Goal: Information Seeking & Learning: Learn about a topic

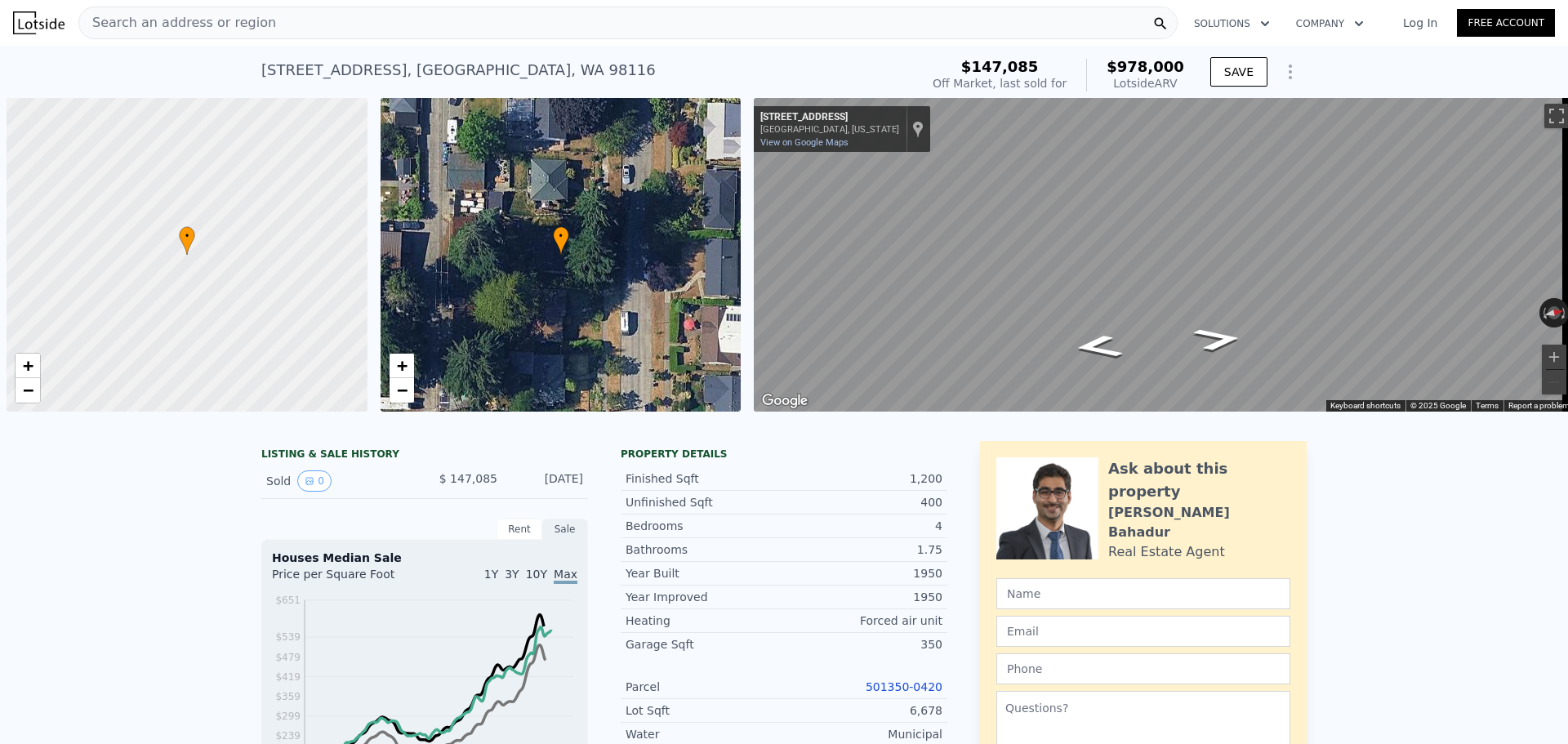
scroll to position [0, 6]
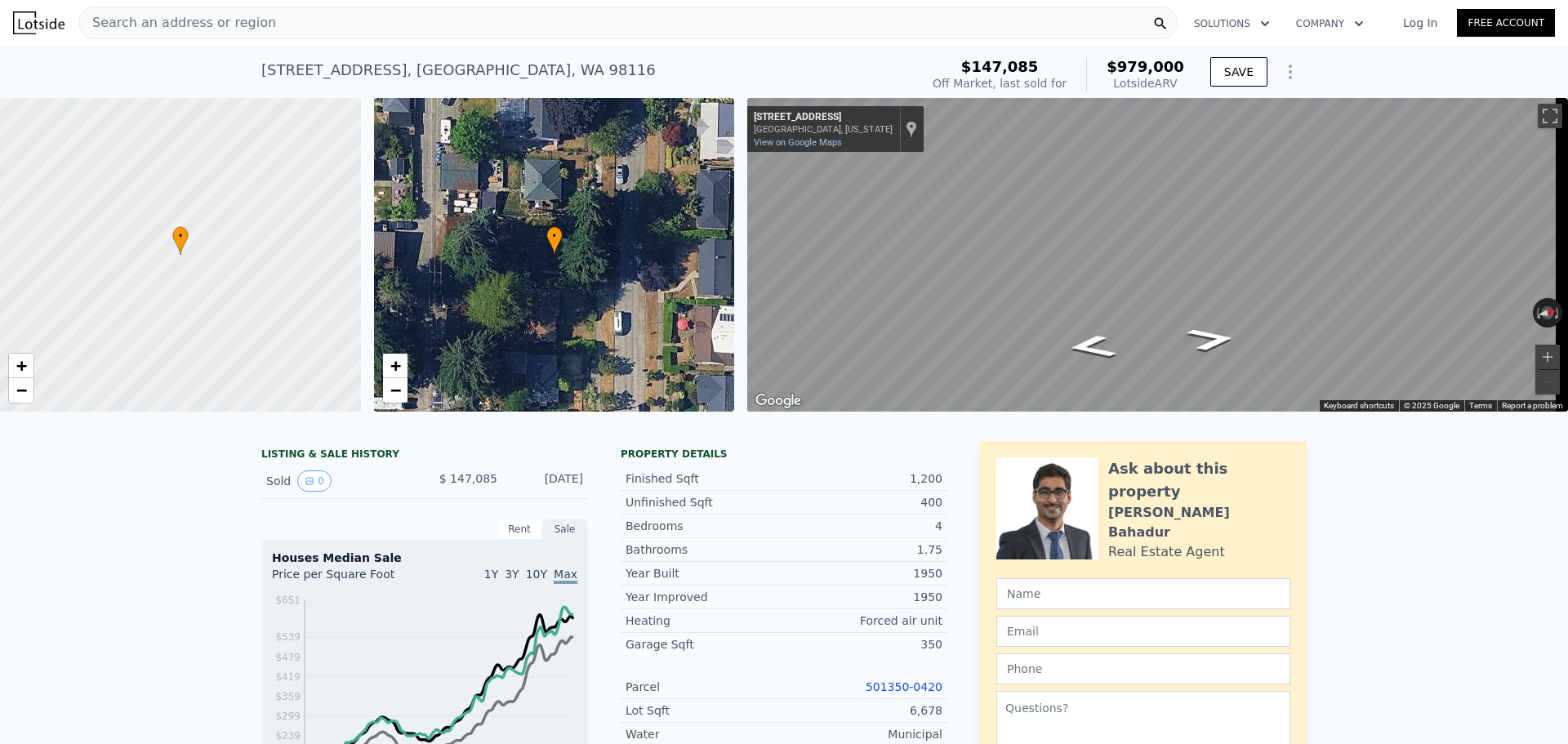
type input "$ 979,000"
type input "$ 744,578"
click at [299, 27] on div "Search an address or region" at bounding box center [628, 23] width 1099 height 33
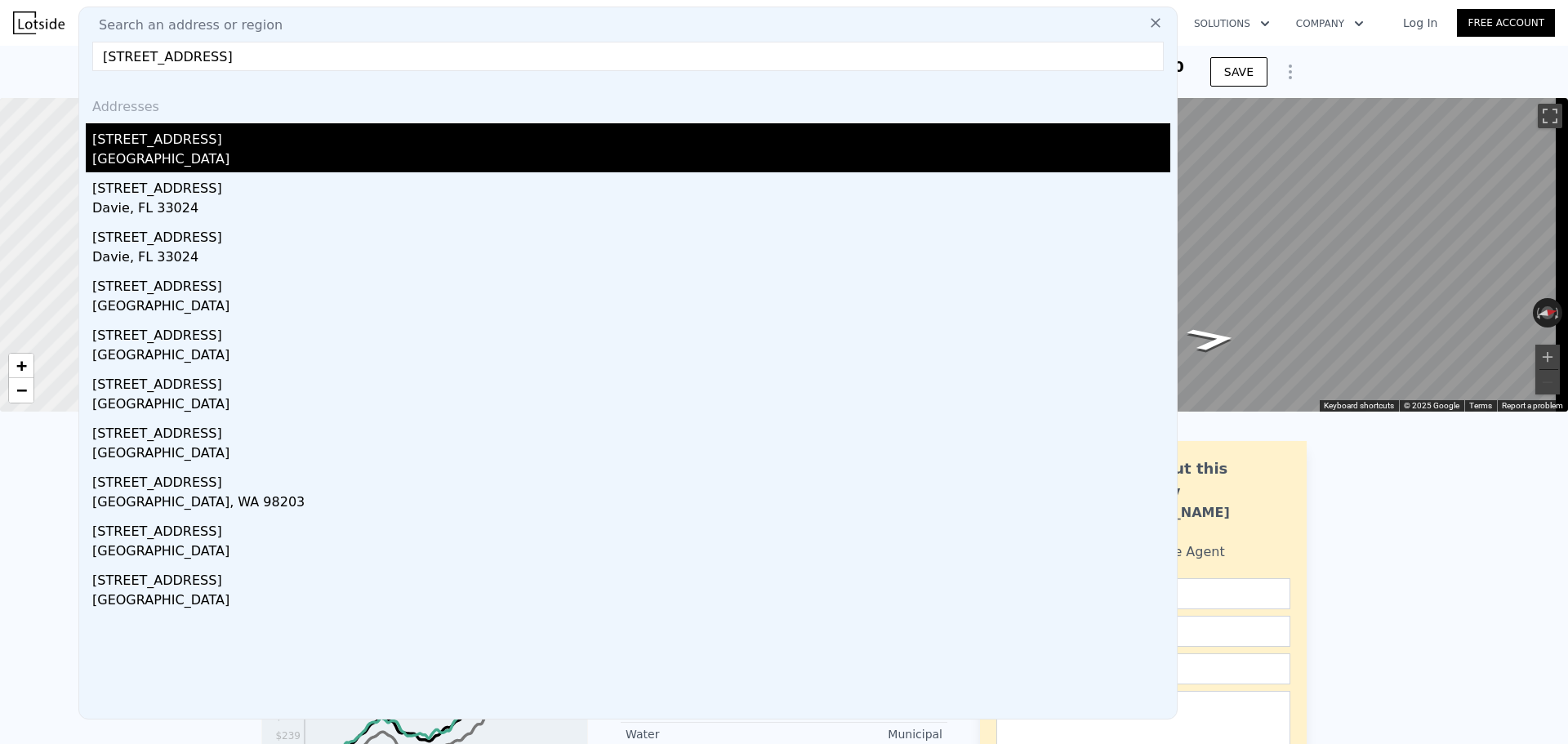
type input "[STREET_ADDRESS]"
click at [236, 135] on div "[STREET_ADDRESS]" at bounding box center [631, 136] width 1078 height 27
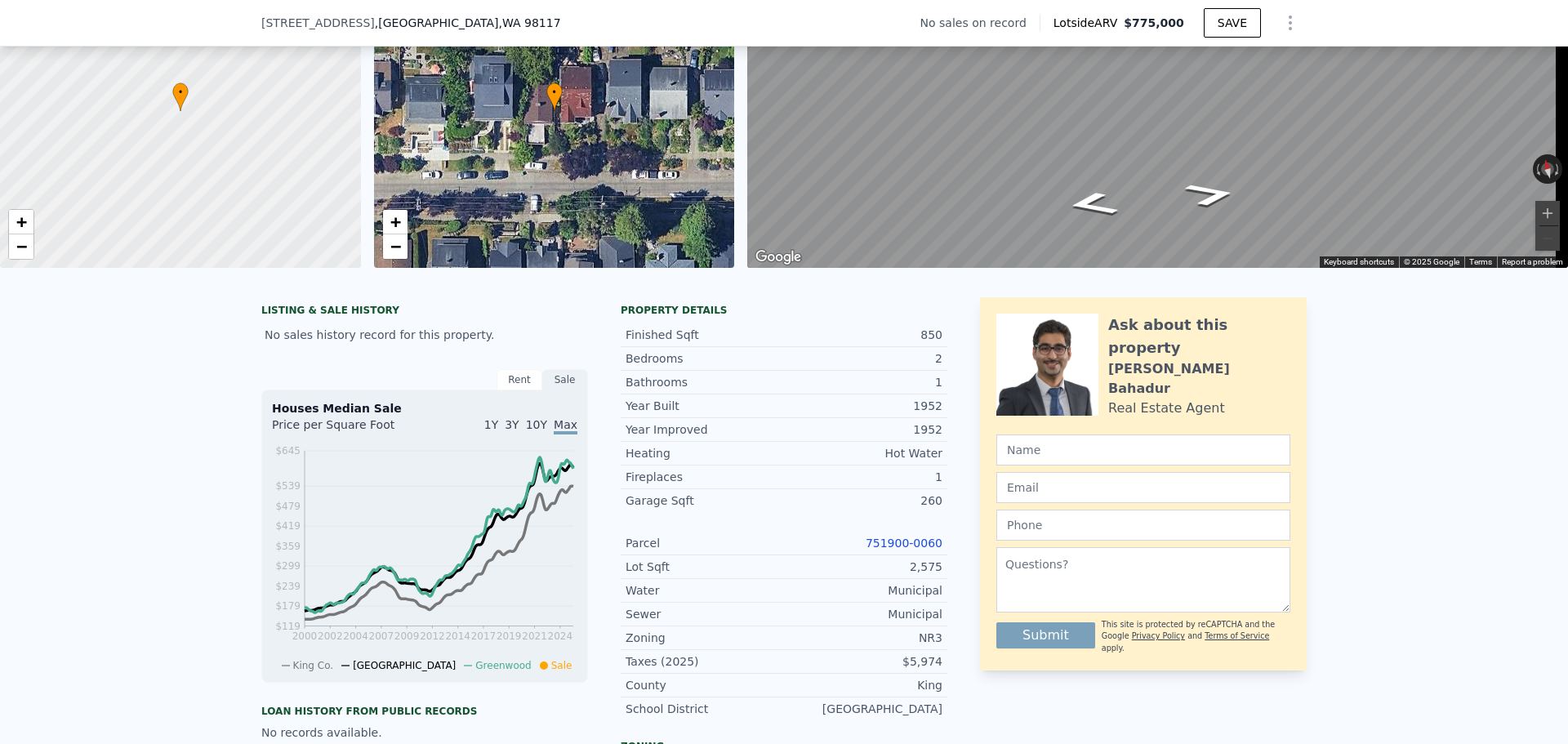
scroll to position [157, 0]
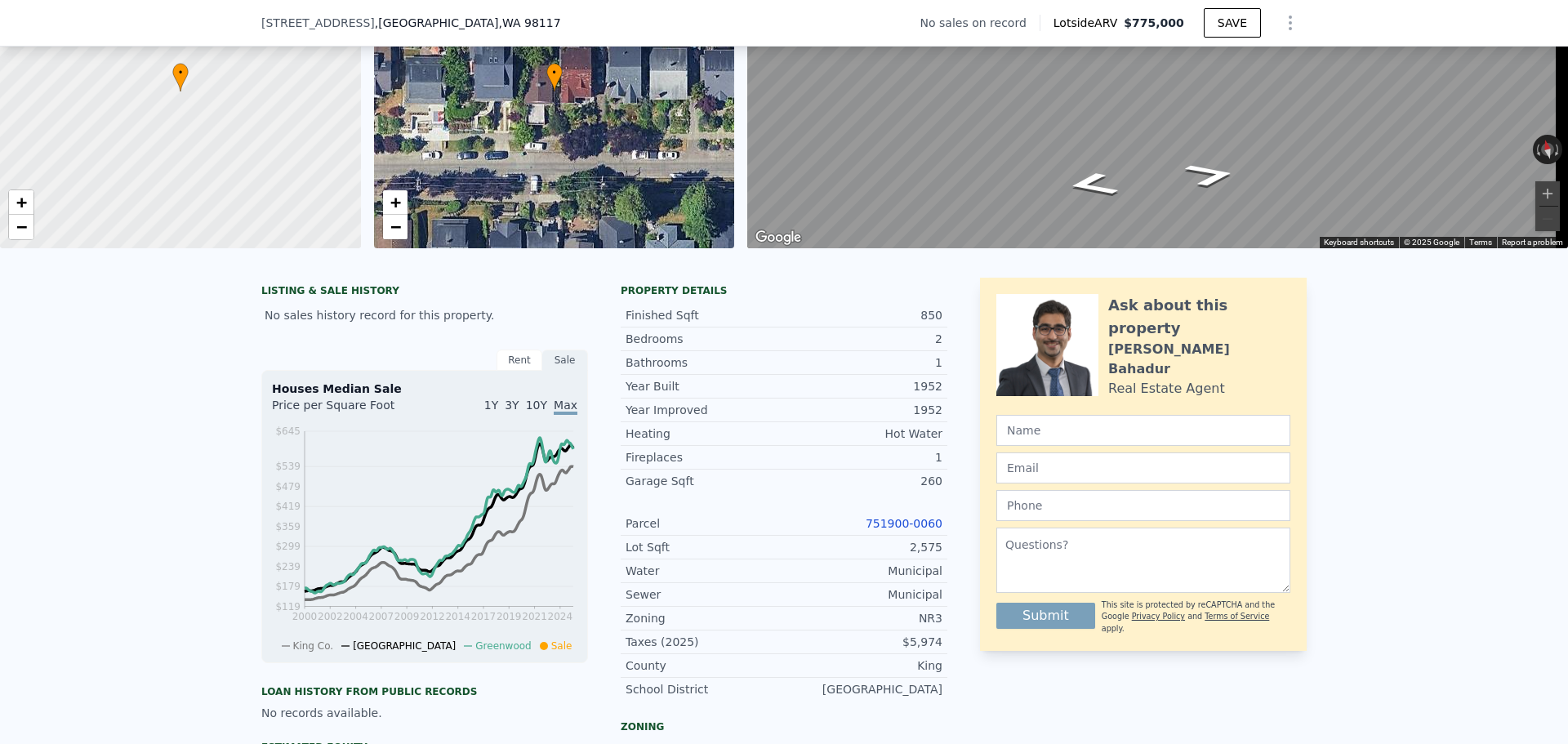
click at [883, 530] on link "751900-0060" at bounding box center [904, 524] width 77 height 13
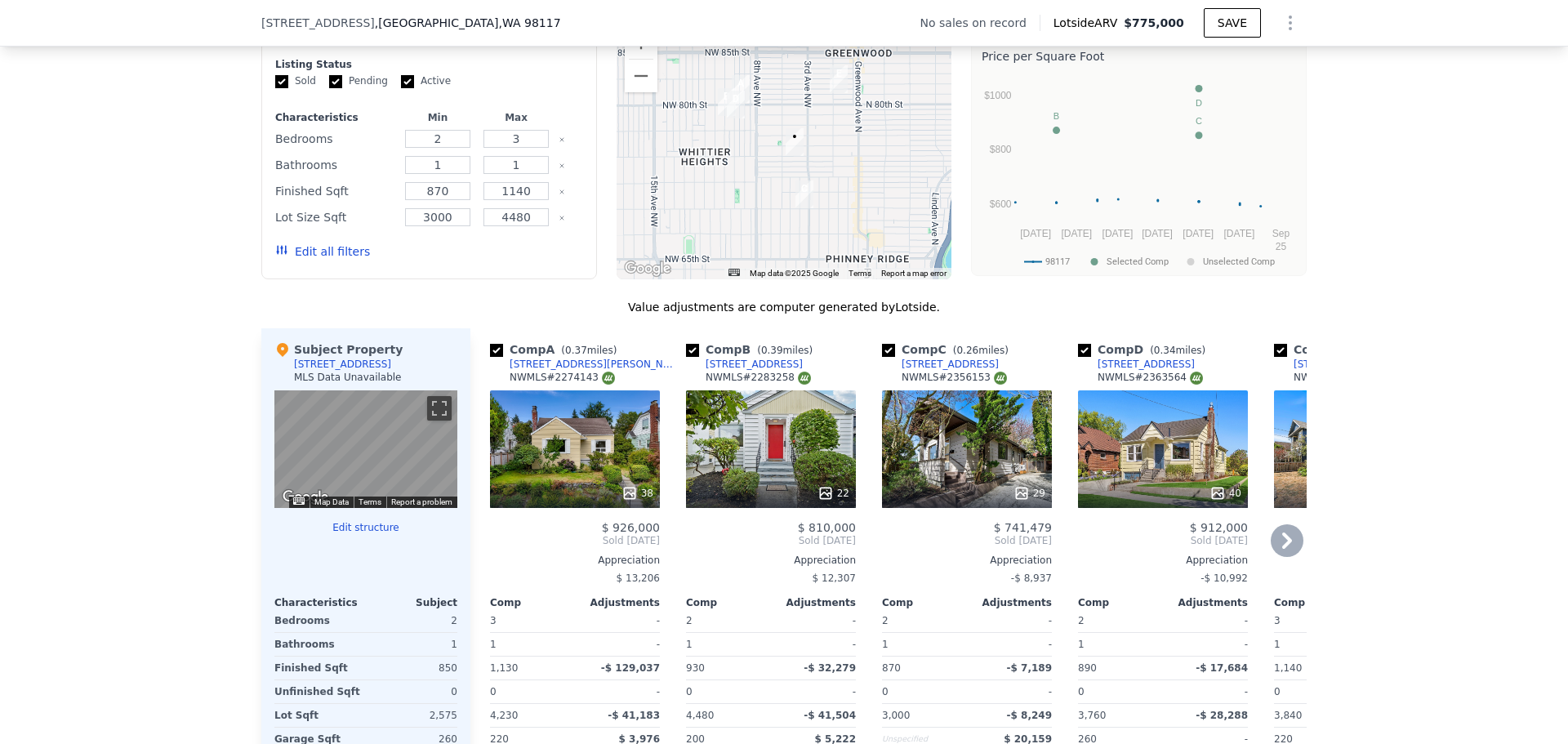
scroll to position [1382, 0]
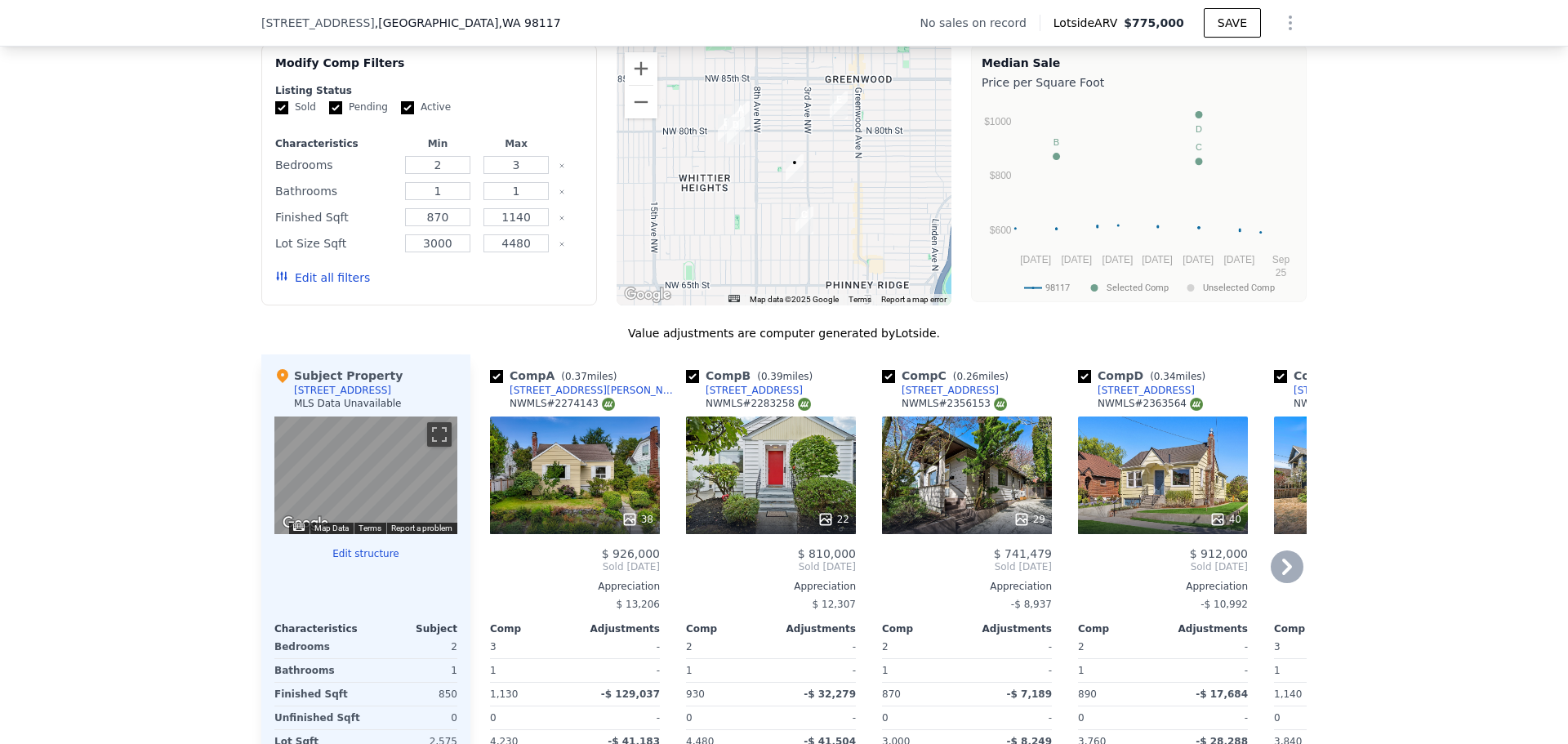
click at [960, 504] on div "29" at bounding box center [967, 475] width 170 height 118
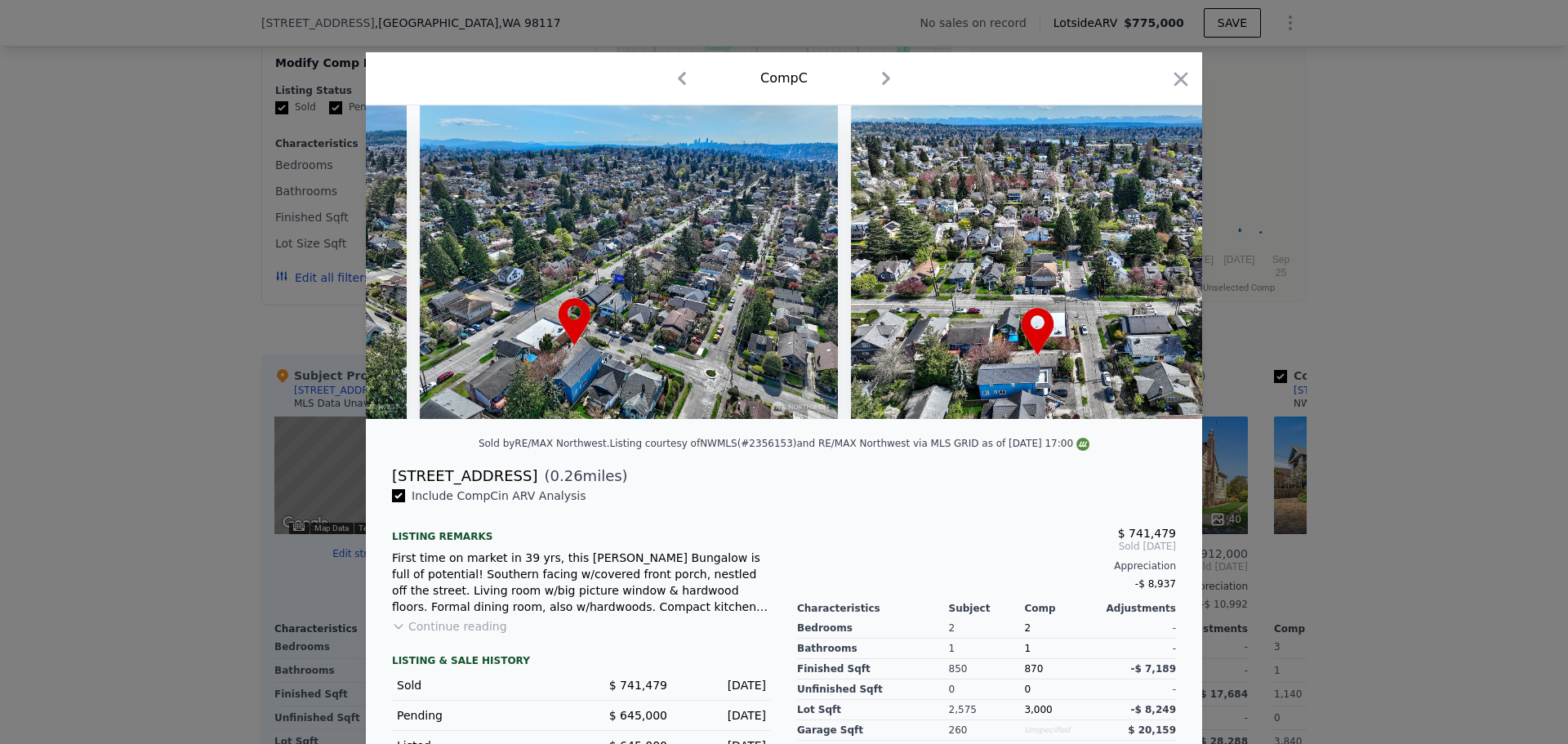
scroll to position [0, 12555]
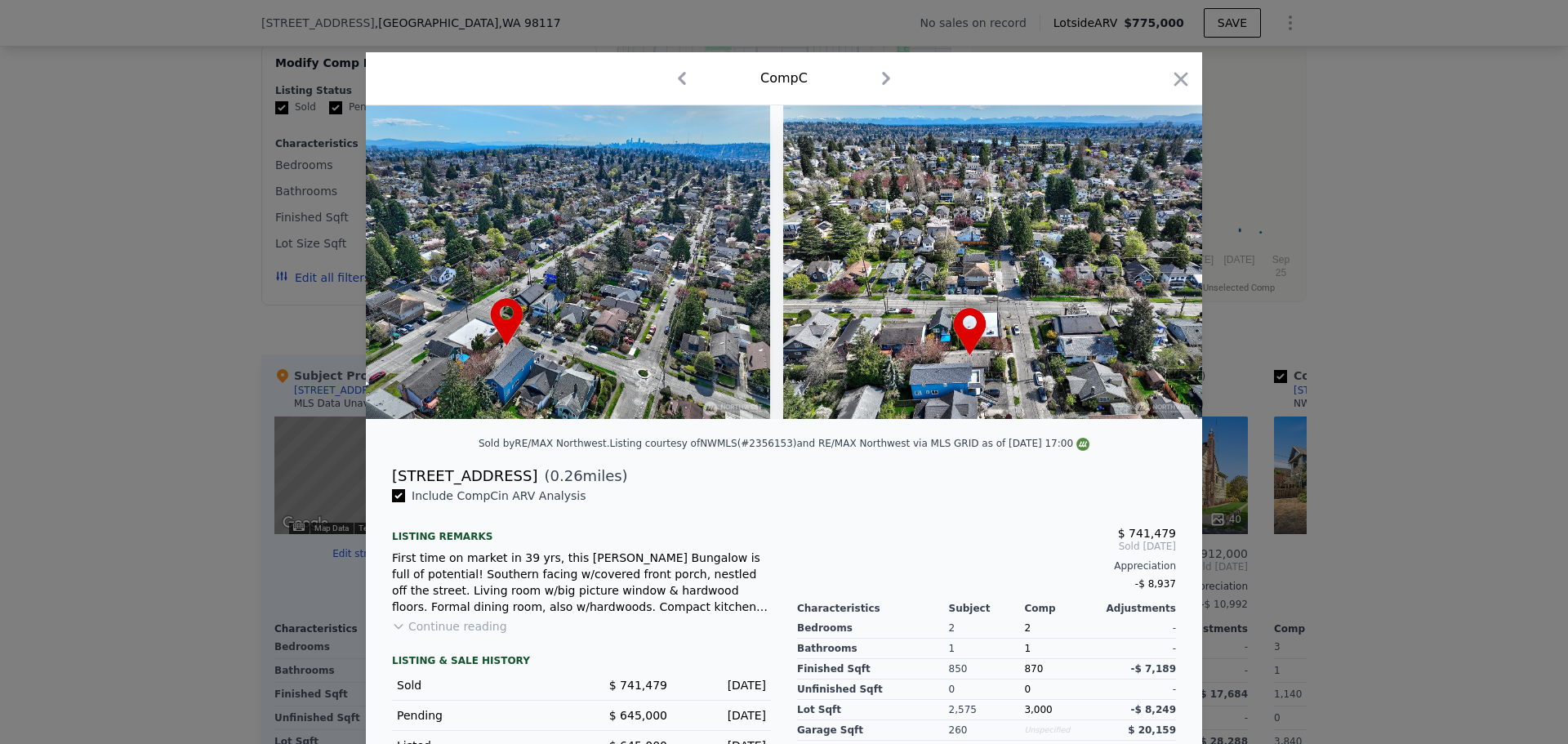
click at [112, 429] on div at bounding box center [784, 372] width 1568 height 744
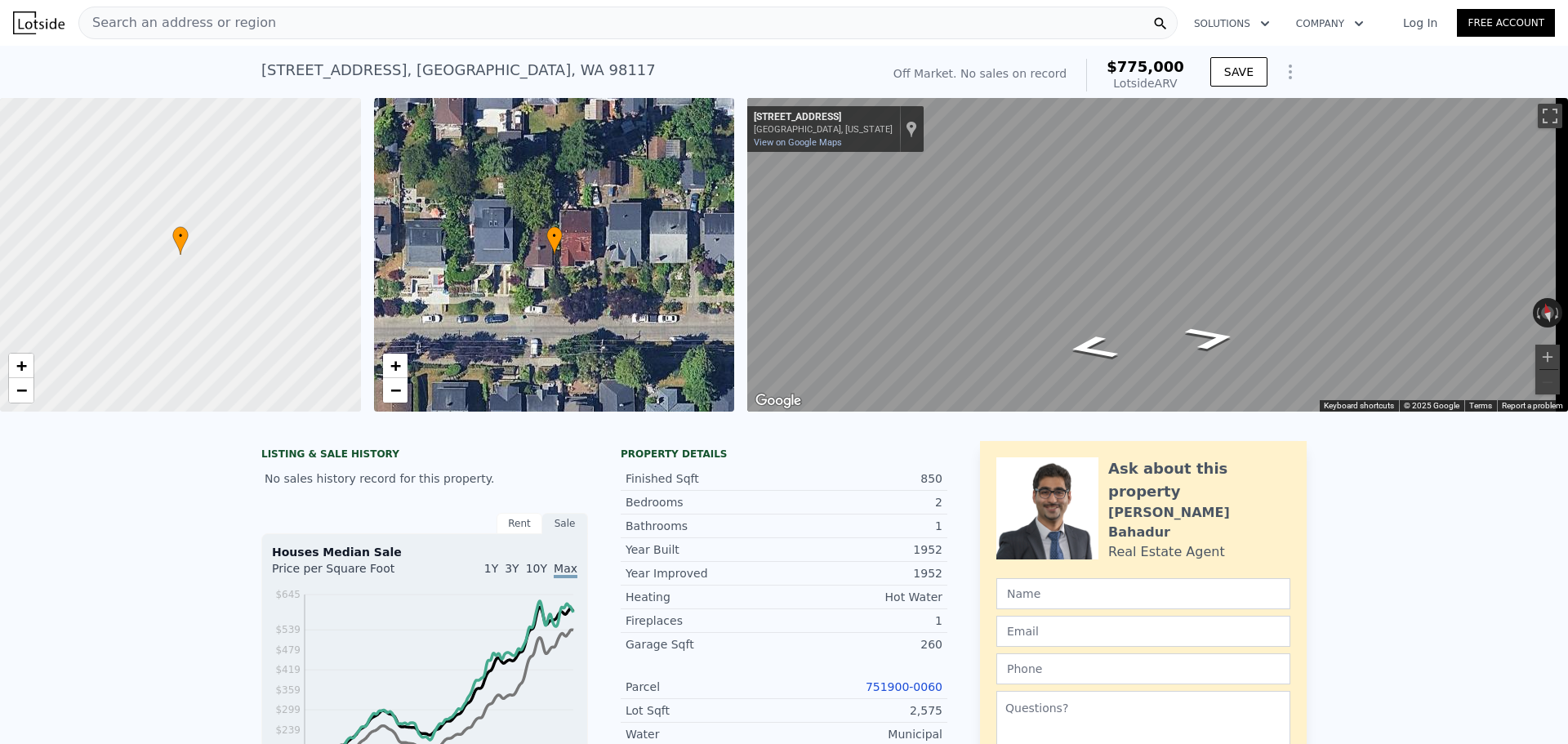
click at [286, 18] on div "Search an address or region" at bounding box center [628, 23] width 1099 height 33
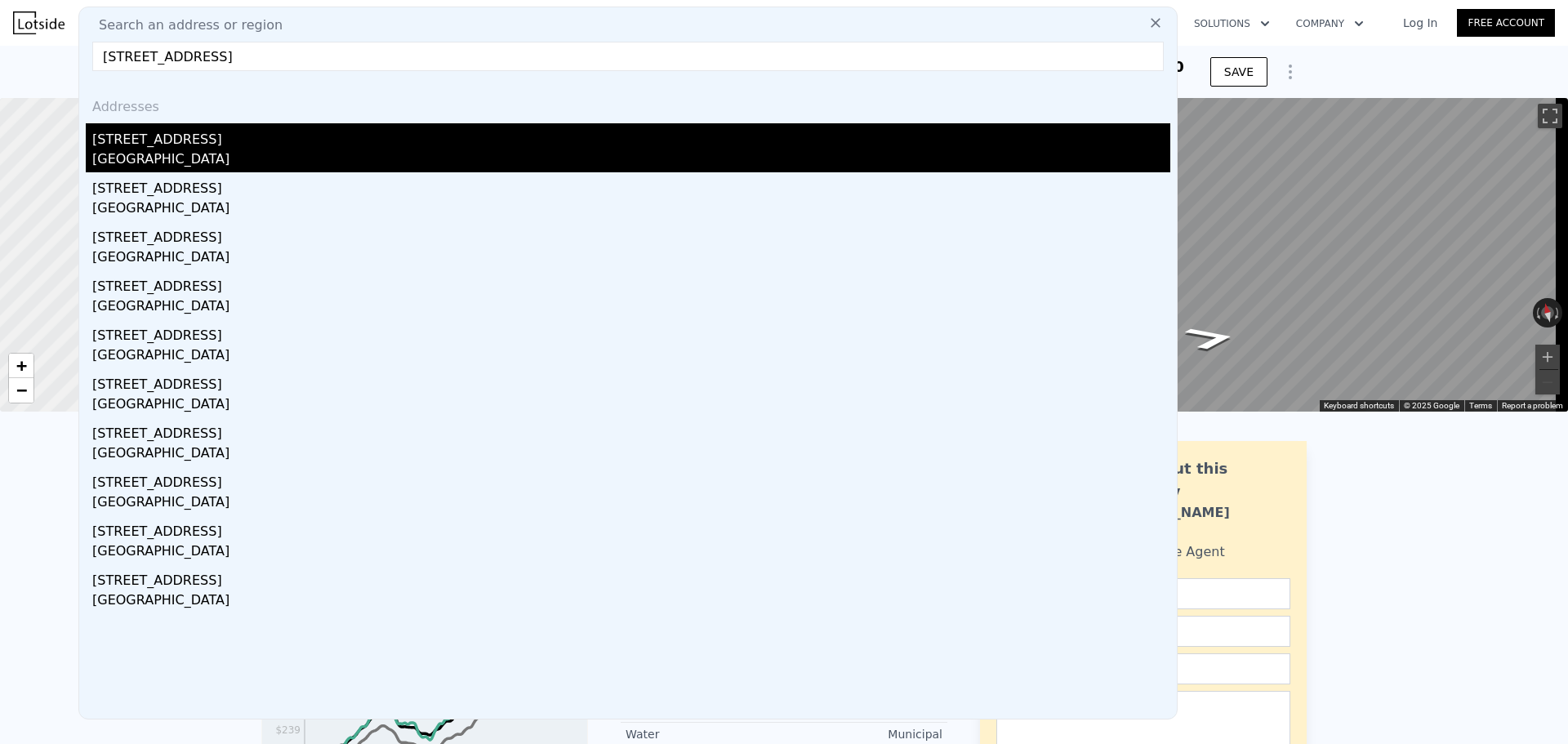
type input "[STREET_ADDRESS]"
click at [293, 143] on div "[STREET_ADDRESS]" at bounding box center [631, 136] width 1078 height 27
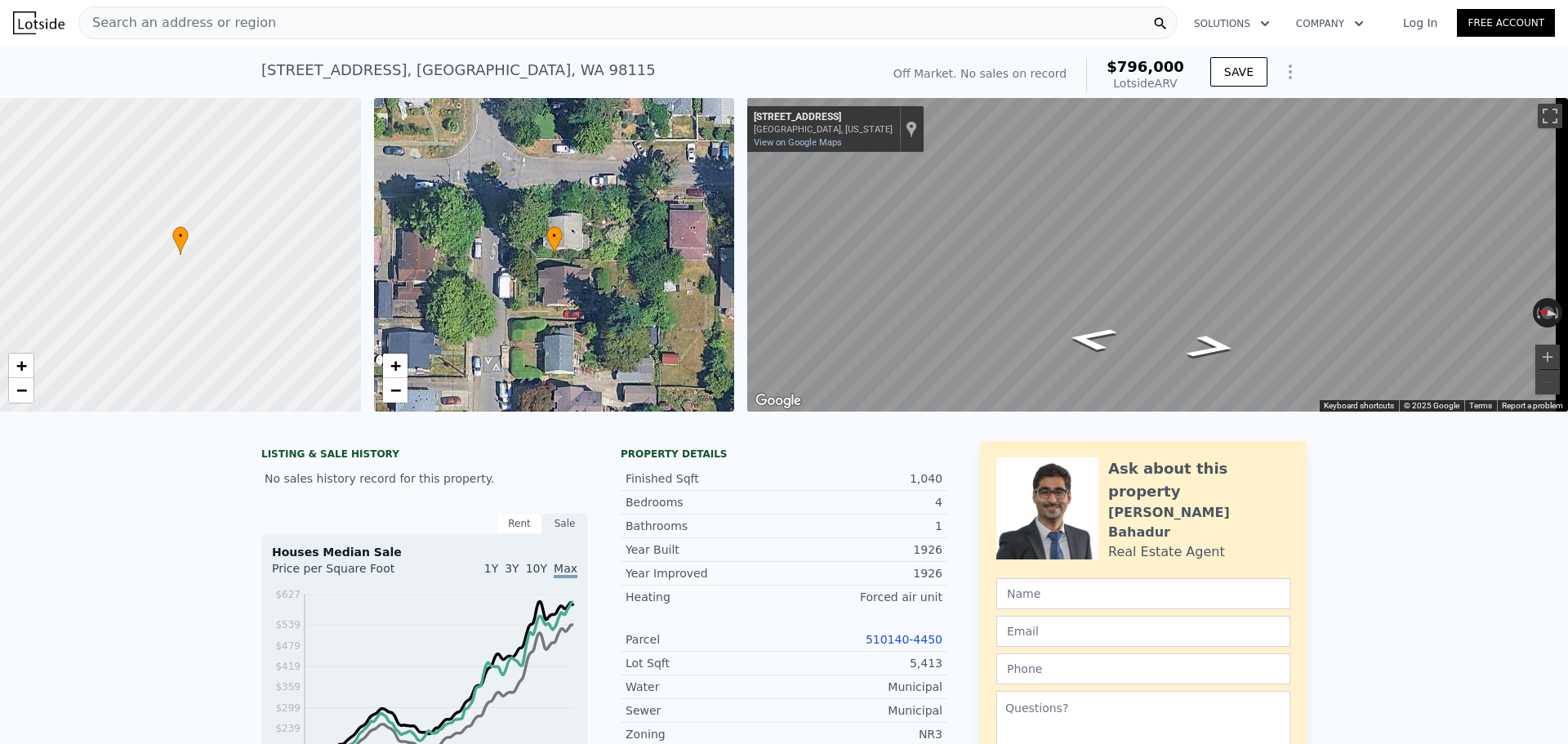
click at [886, 646] on link "510140-4450" at bounding box center [904, 639] width 77 height 13
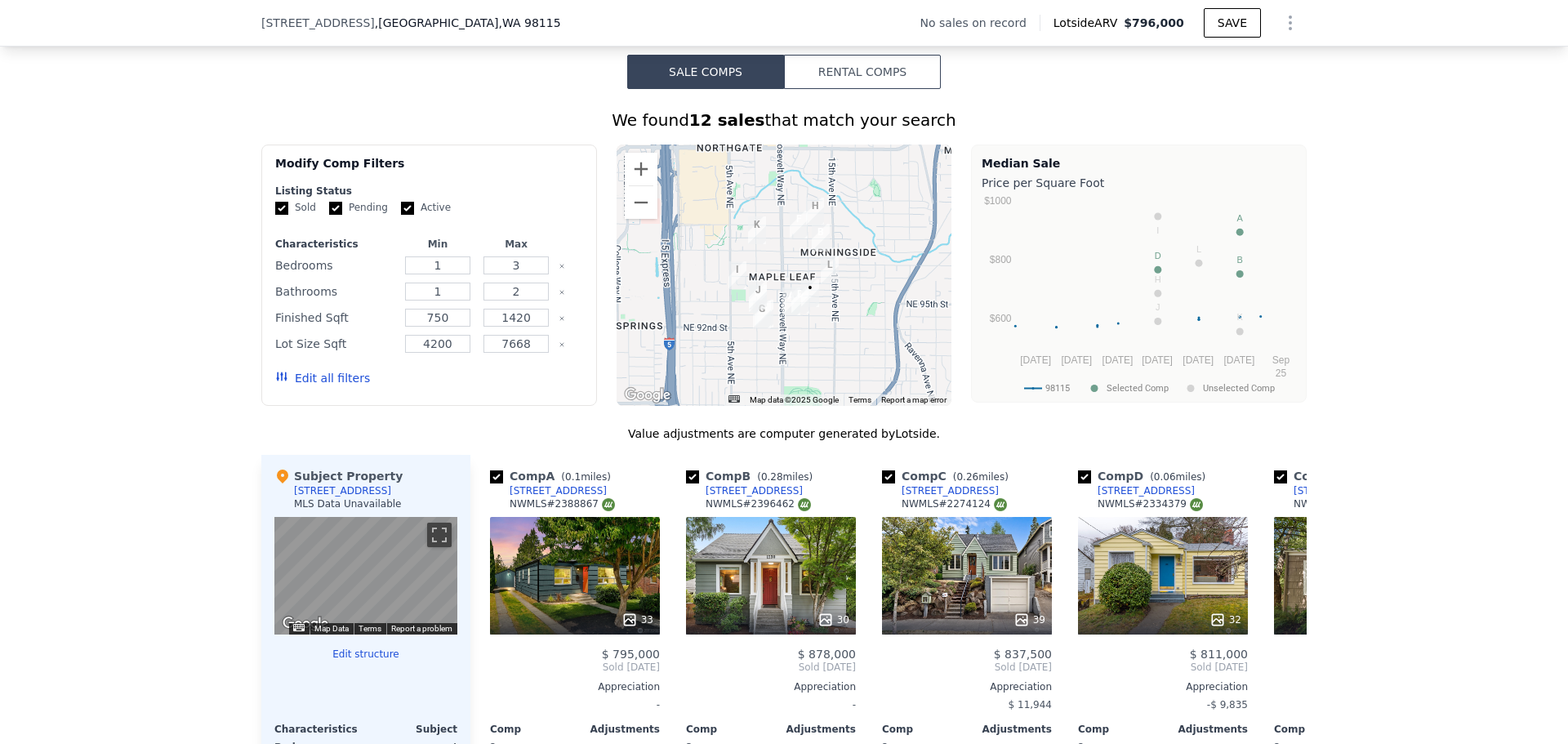
scroll to position [1219, 0]
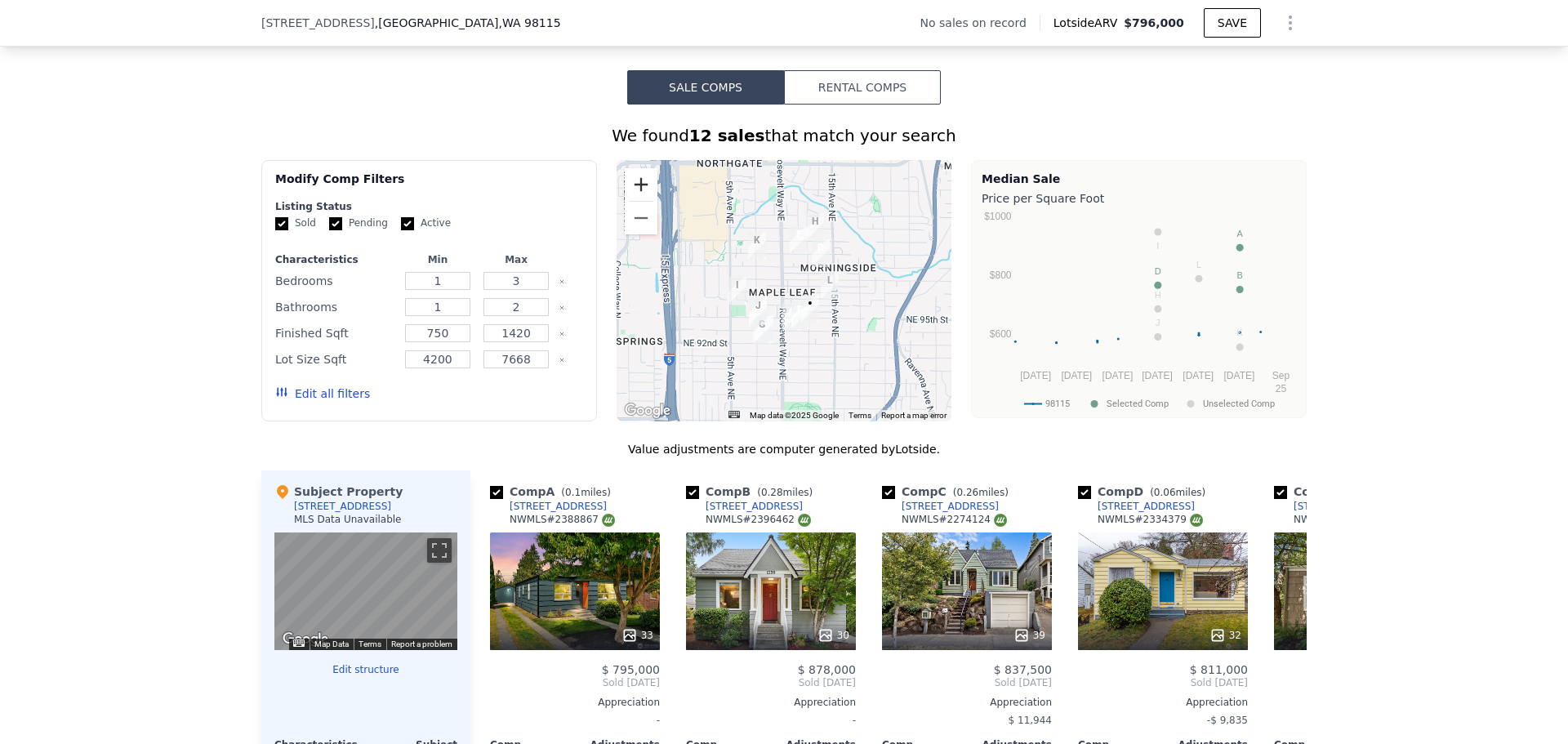
click at [633, 195] on button "Zoom in" at bounding box center [641, 185] width 33 height 33
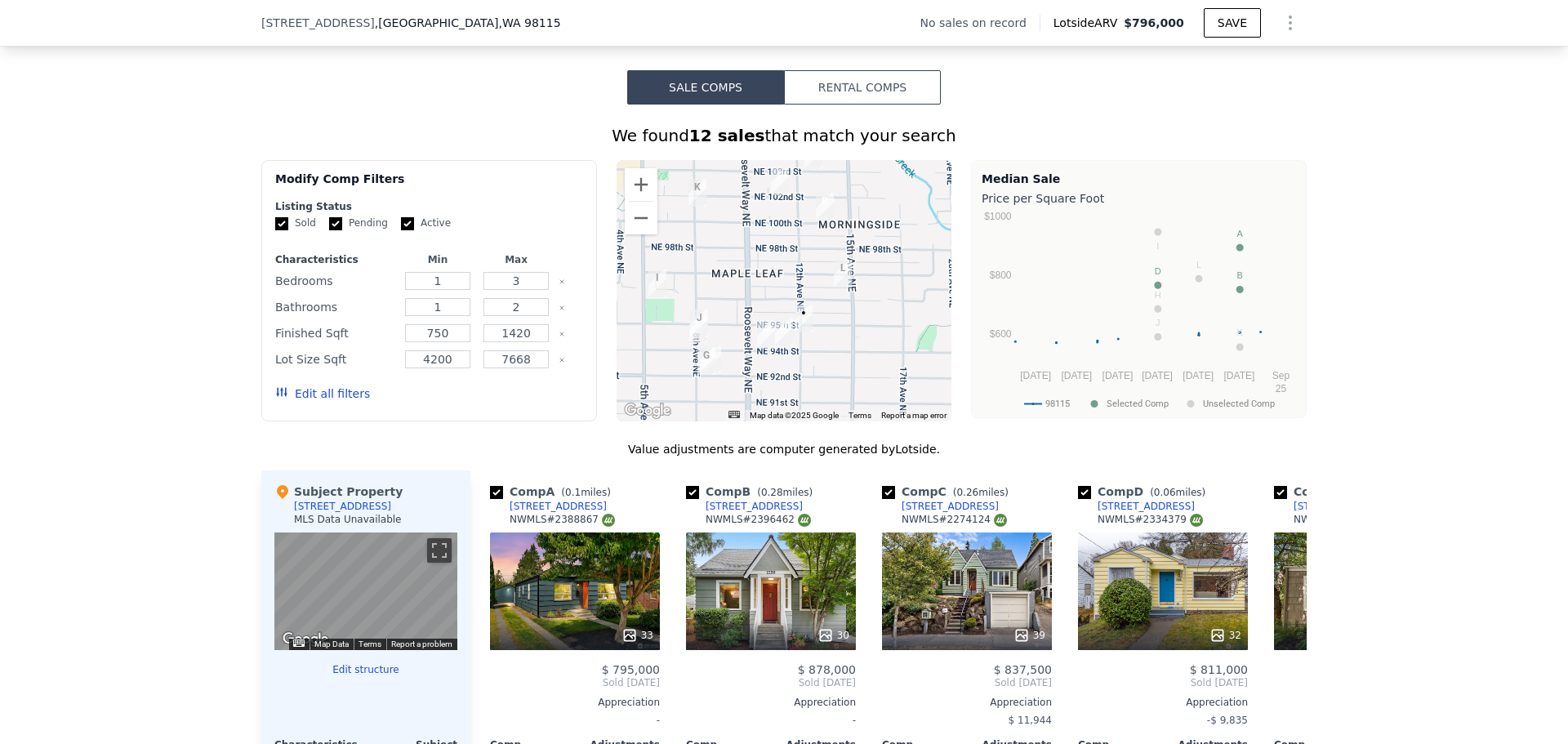
drag, startPoint x: 765, startPoint y: 325, endPoint x: 731, endPoint y: 303, distance: 40.5
click at [731, 303] on div at bounding box center [784, 291] width 336 height 261
click at [1268, 686] on div "Comp A ( 0.1 miles) [STREET_ADDRESS] # 2388867 33 $ 795,000 Sold [DATE] Appreci…" at bounding box center [889, 721] width 837 height 502
click at [1283, 691] on icon at bounding box center [1287, 683] width 10 height 16
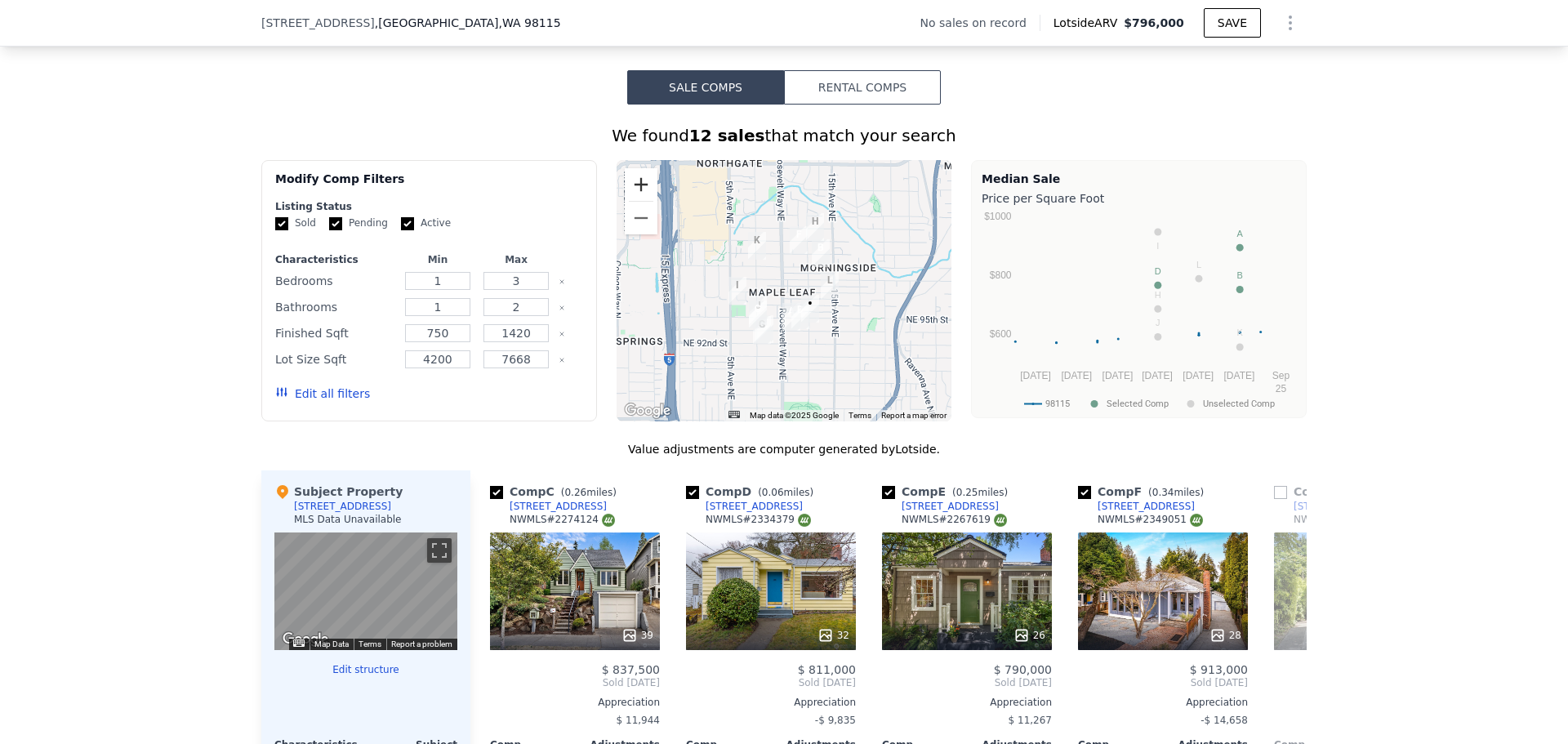
click at [646, 197] on button "Zoom in" at bounding box center [641, 185] width 33 height 33
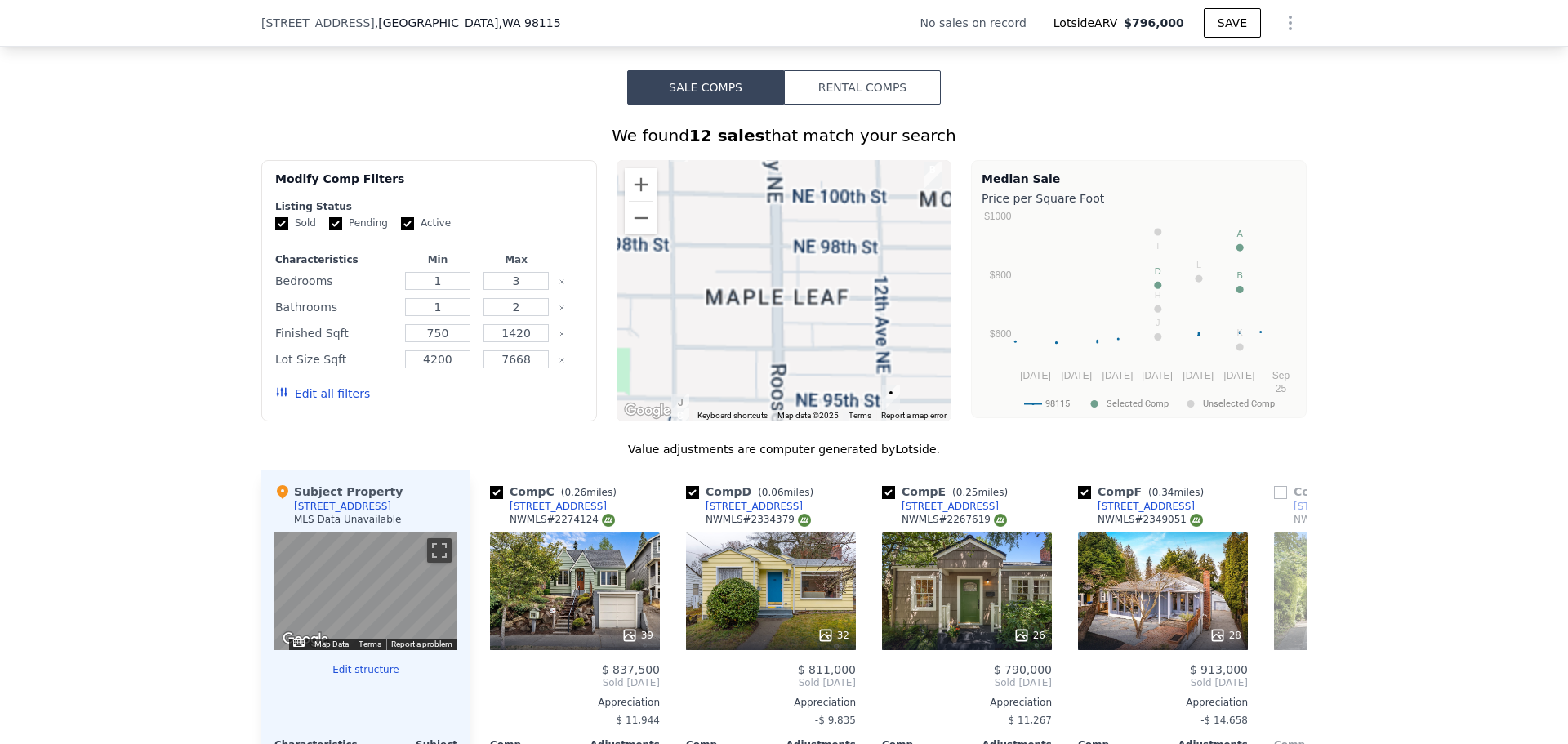
drag, startPoint x: 831, startPoint y: 421, endPoint x: 808, endPoint y: 346, distance: 78.4
click at [810, 328] on div "A B C D E F G H I J K L • Keyboard shortcuts Map Data Map data ©2025 Map data ©…" at bounding box center [784, 291] width 336 height 261
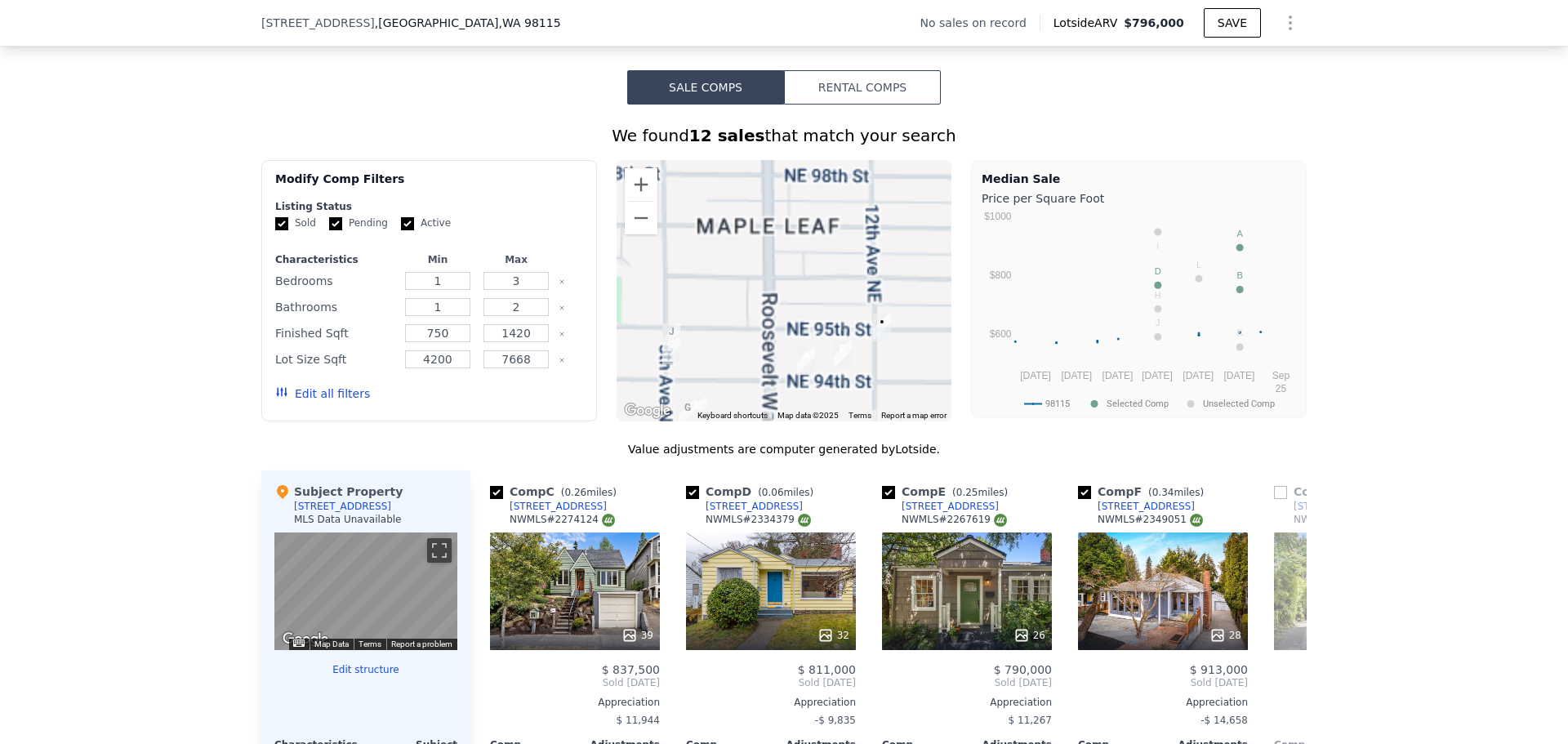
drag, startPoint x: 805, startPoint y: 352, endPoint x: 795, endPoint y: 253, distance: 99.5
click at [795, 253] on div at bounding box center [784, 291] width 336 height 261
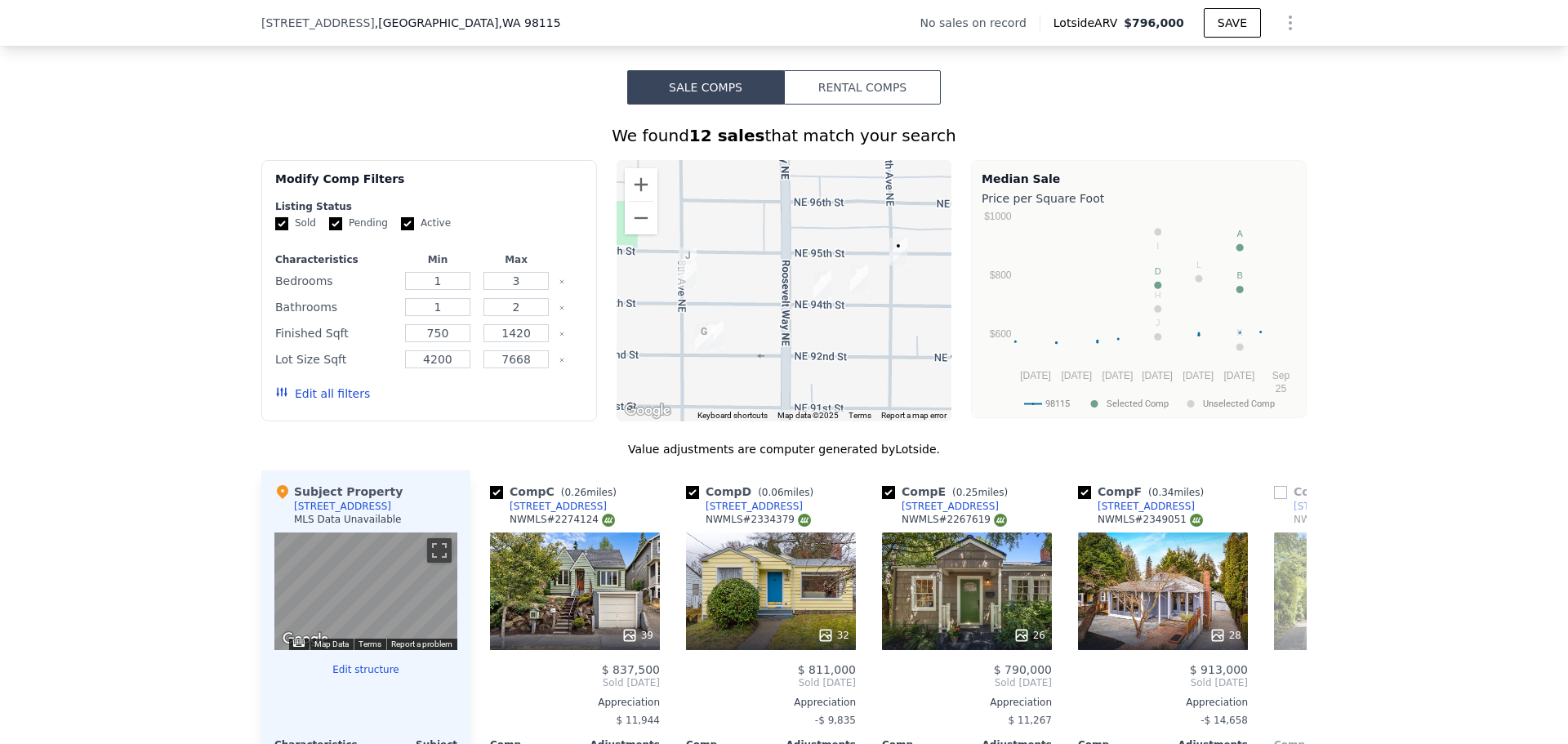
drag, startPoint x: 785, startPoint y: 303, endPoint x: 787, endPoint y: 291, distance: 12.2
click at [787, 292] on div at bounding box center [784, 291] width 336 height 261
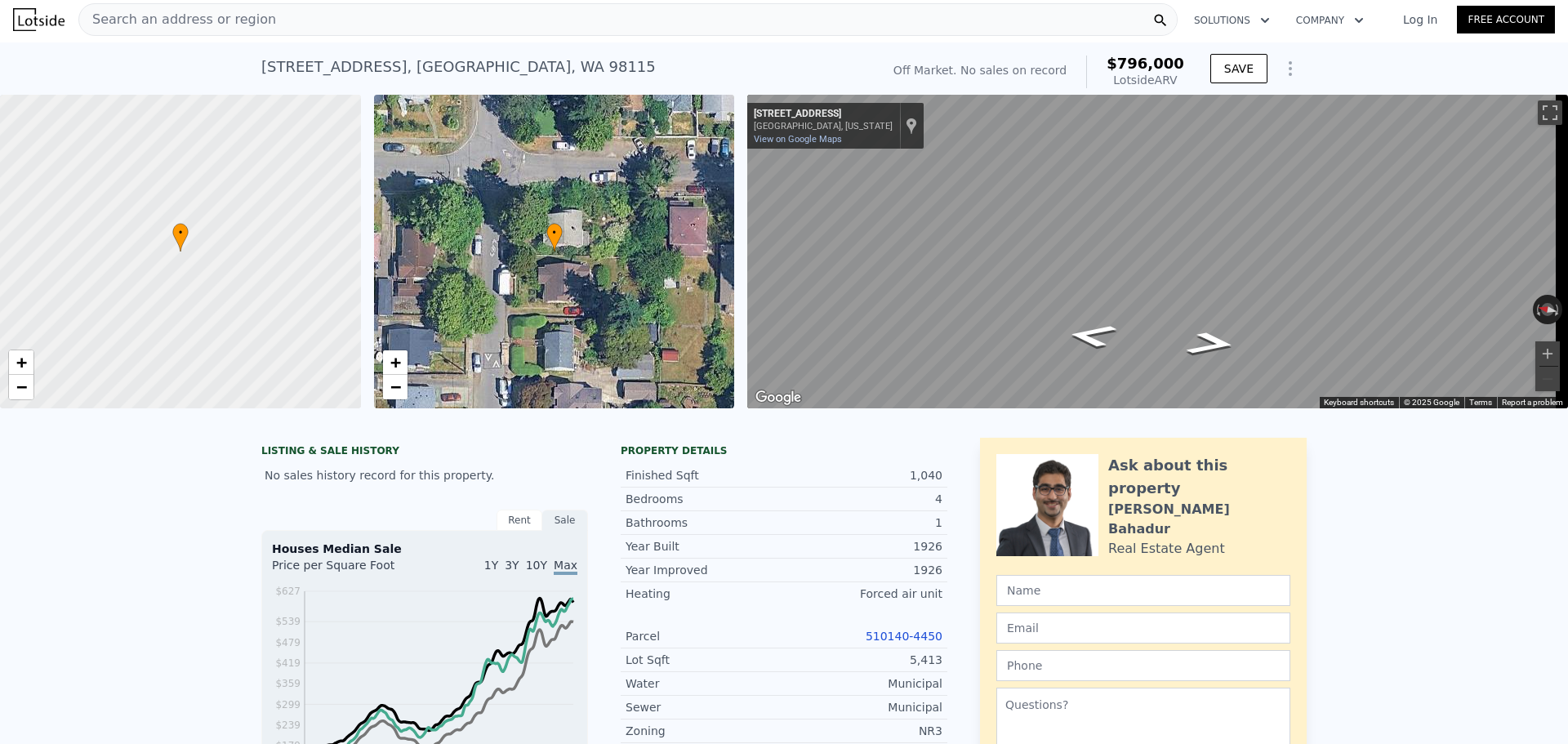
scroll to position [0, 0]
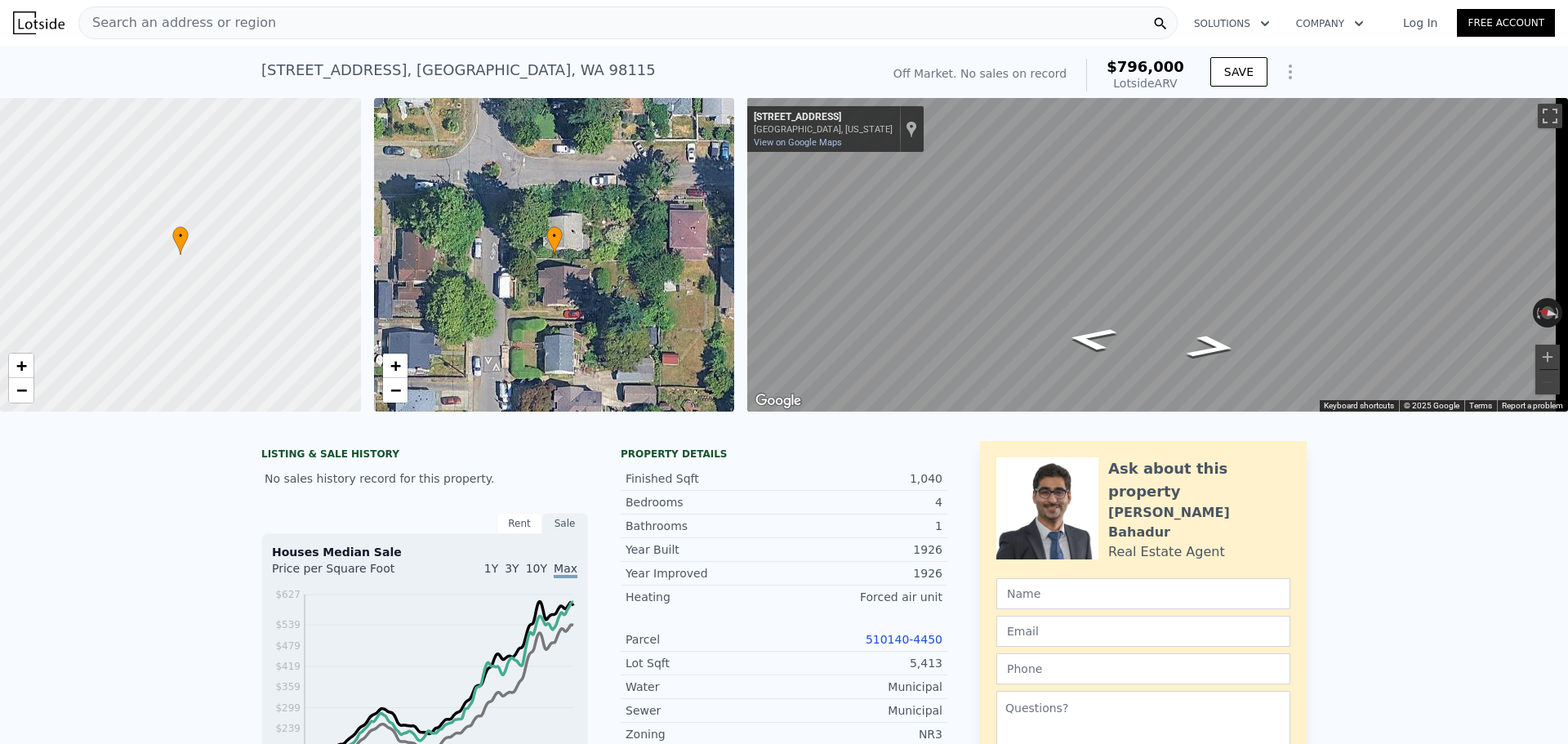
click at [264, 33] on div "Search an address or region" at bounding box center [628, 23] width 1099 height 33
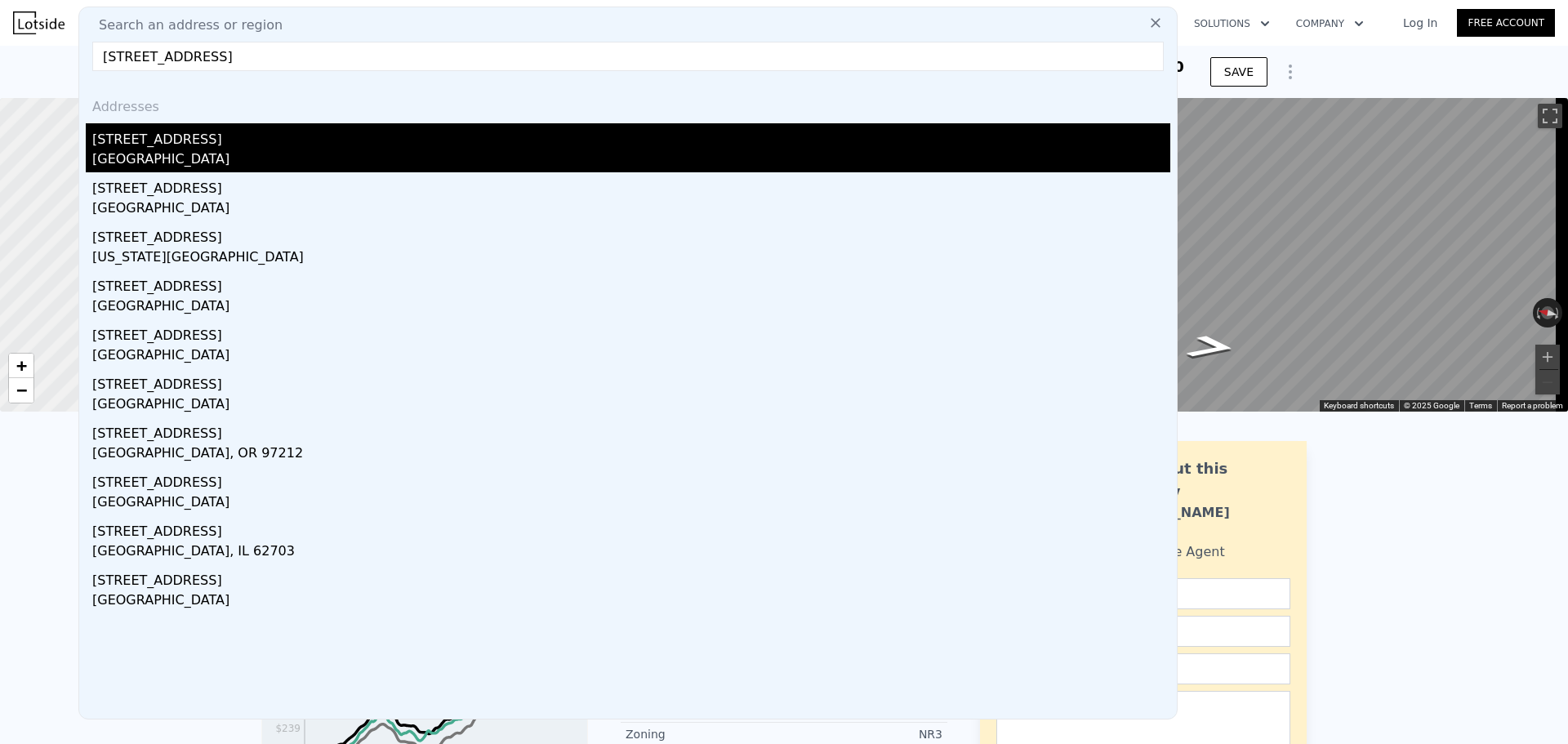
type input "[STREET_ADDRESS]"
click at [276, 144] on div "[STREET_ADDRESS]" at bounding box center [631, 136] width 1078 height 27
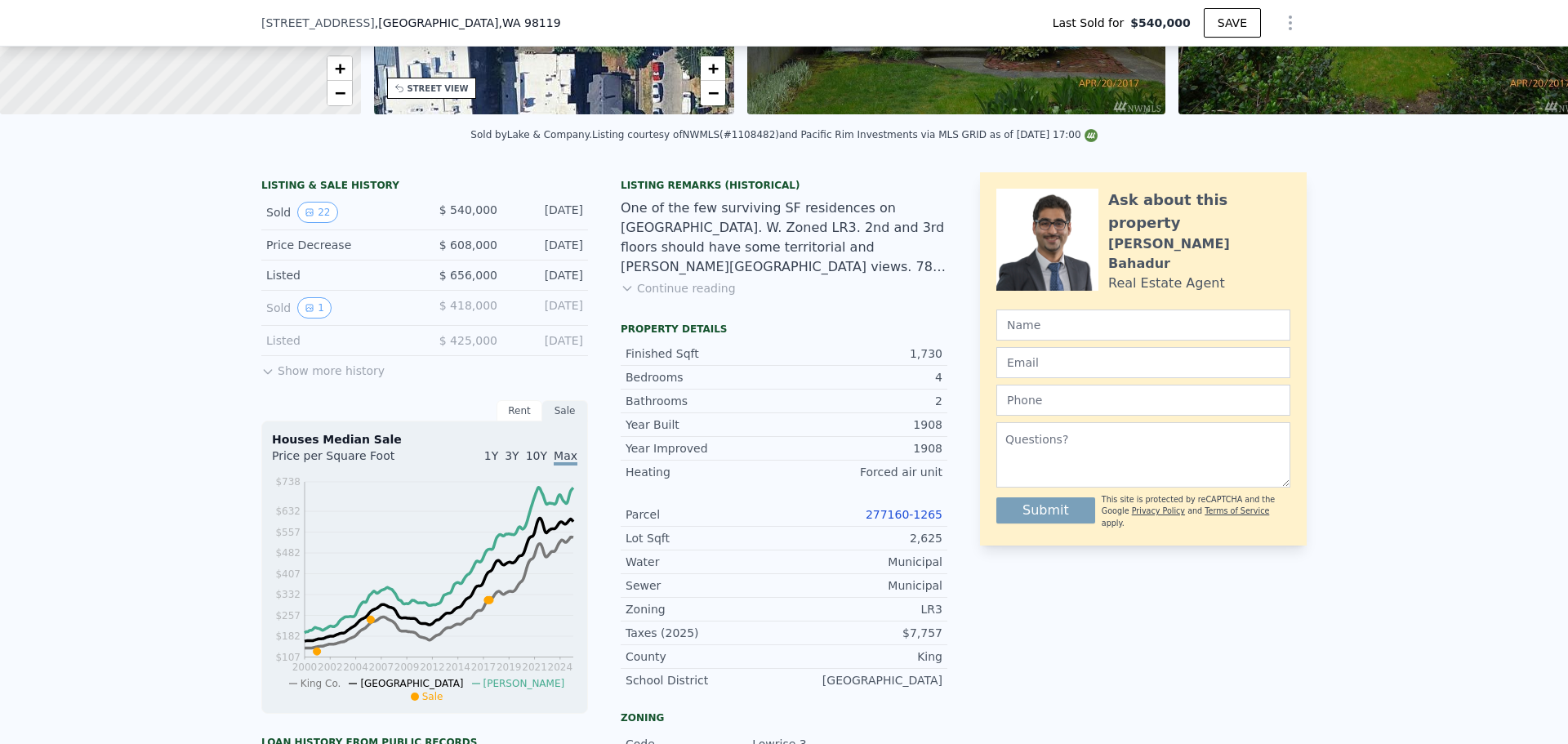
scroll to position [321, 0]
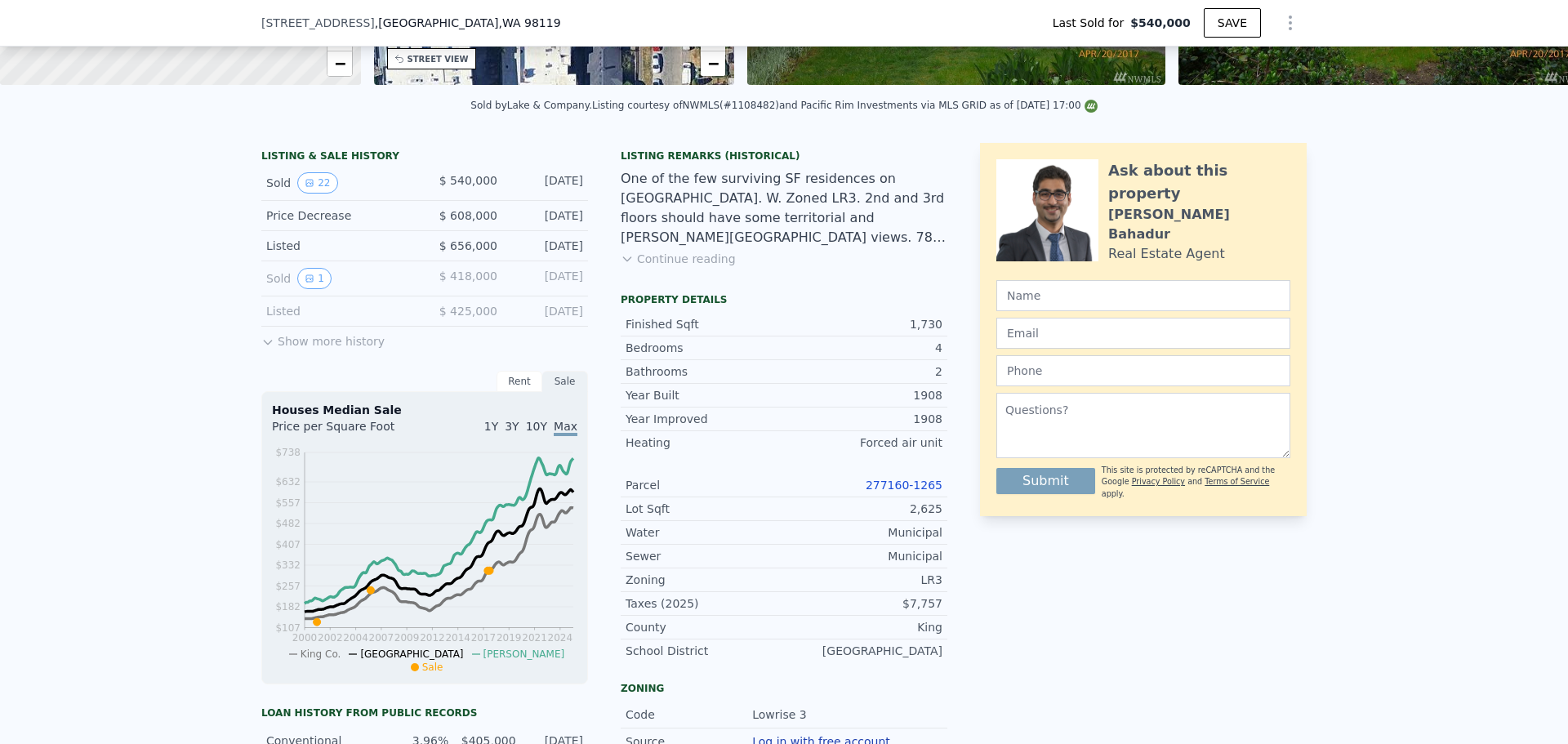
click at [884, 492] on link "277160-1265" at bounding box center [904, 485] width 77 height 13
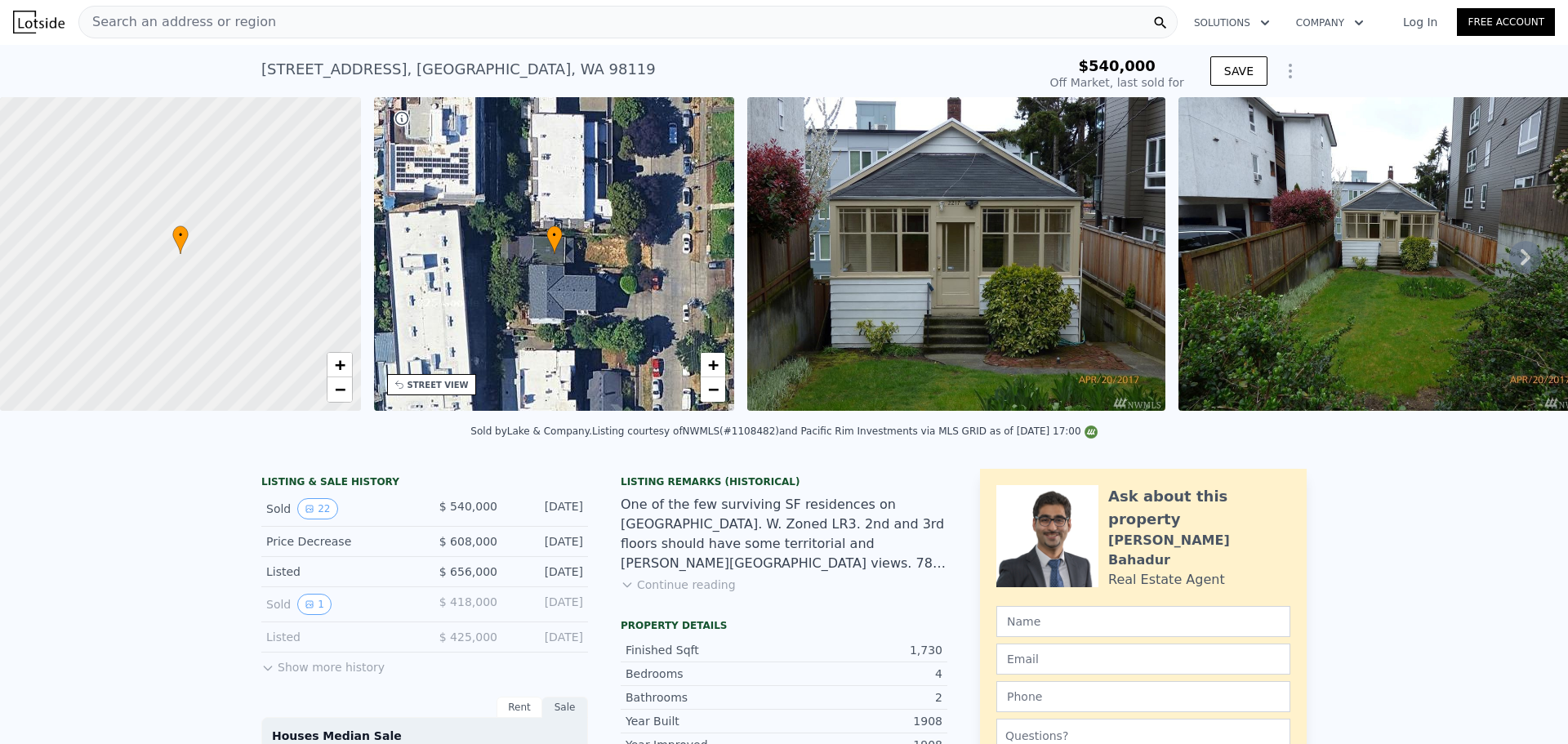
scroll to position [0, 0]
click at [273, 33] on div "Search an address or region" at bounding box center [628, 23] width 1099 height 33
type input "$ 1,070,000"
type input "$ 404,168"
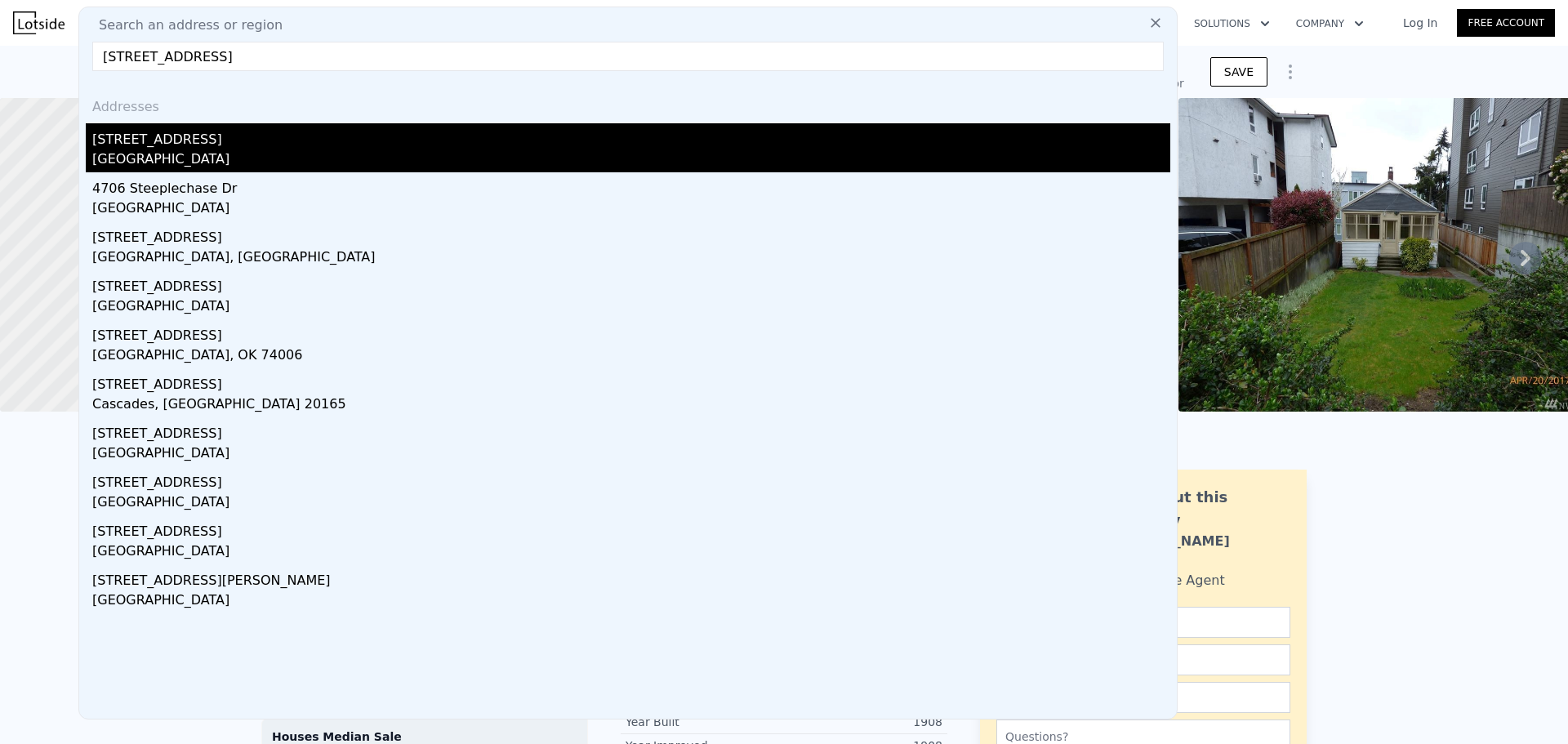
type input "[STREET_ADDRESS]"
click at [300, 146] on div "[STREET_ADDRESS]" at bounding box center [631, 136] width 1078 height 27
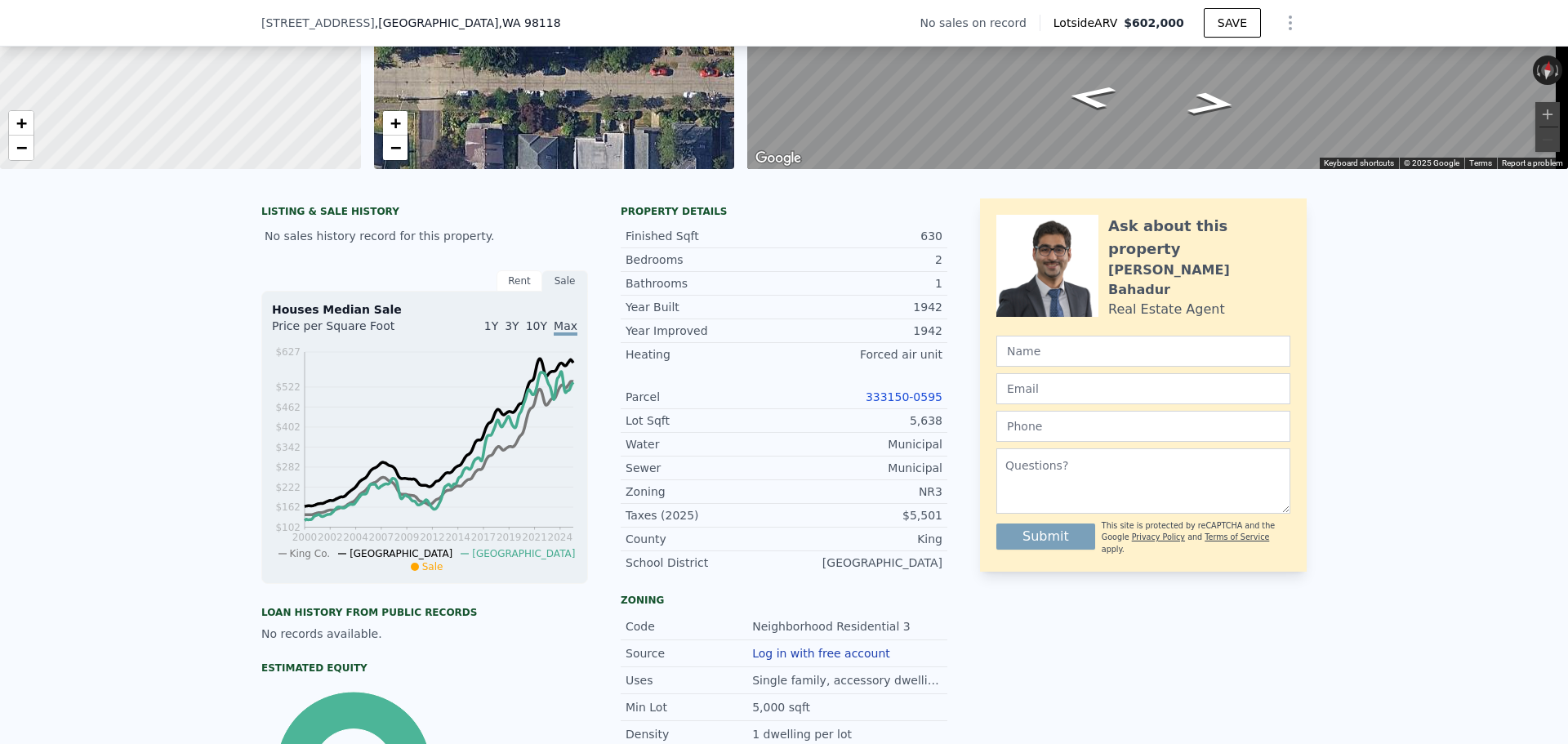
scroll to position [239, 0]
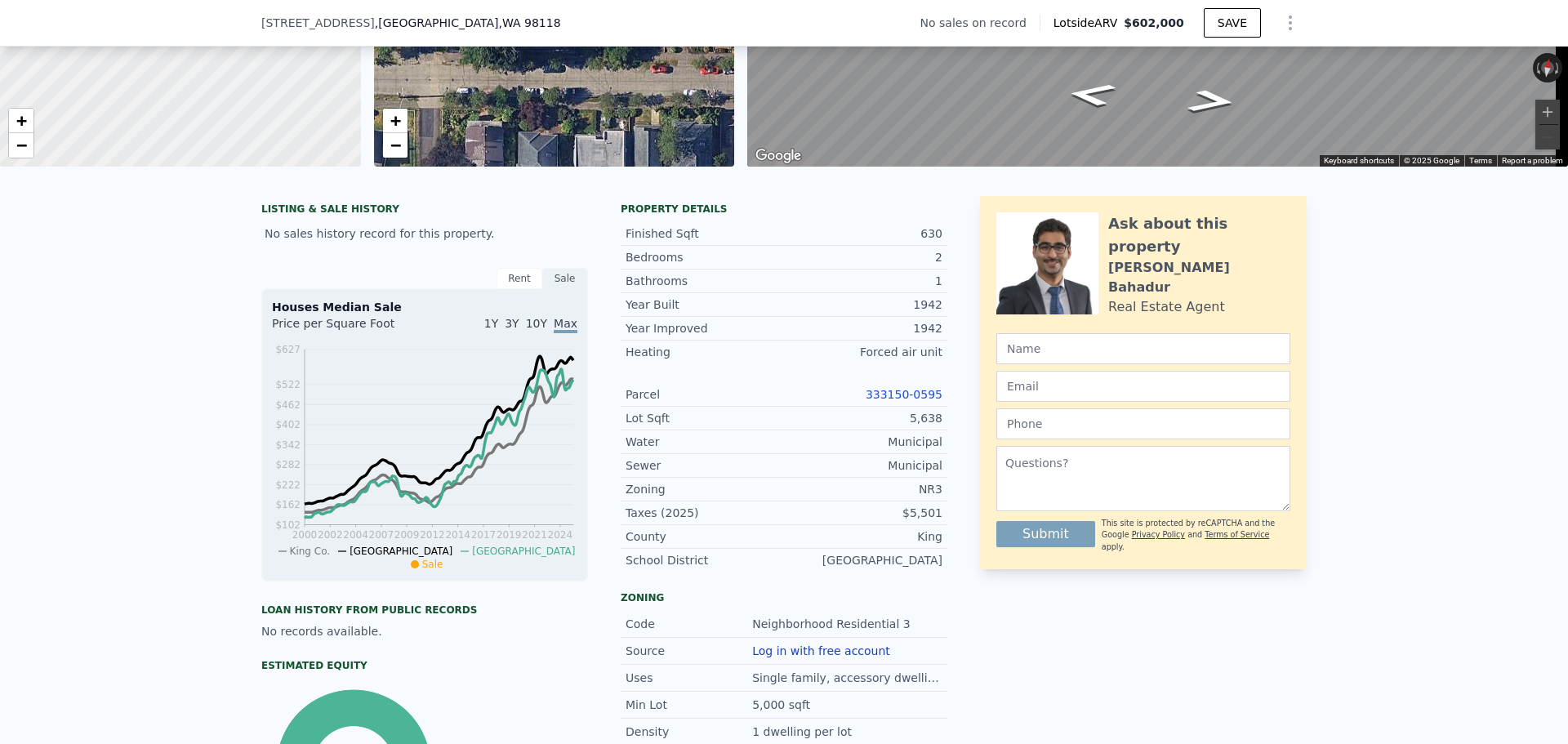
click at [886, 401] on link "333150-0595" at bounding box center [904, 394] width 77 height 13
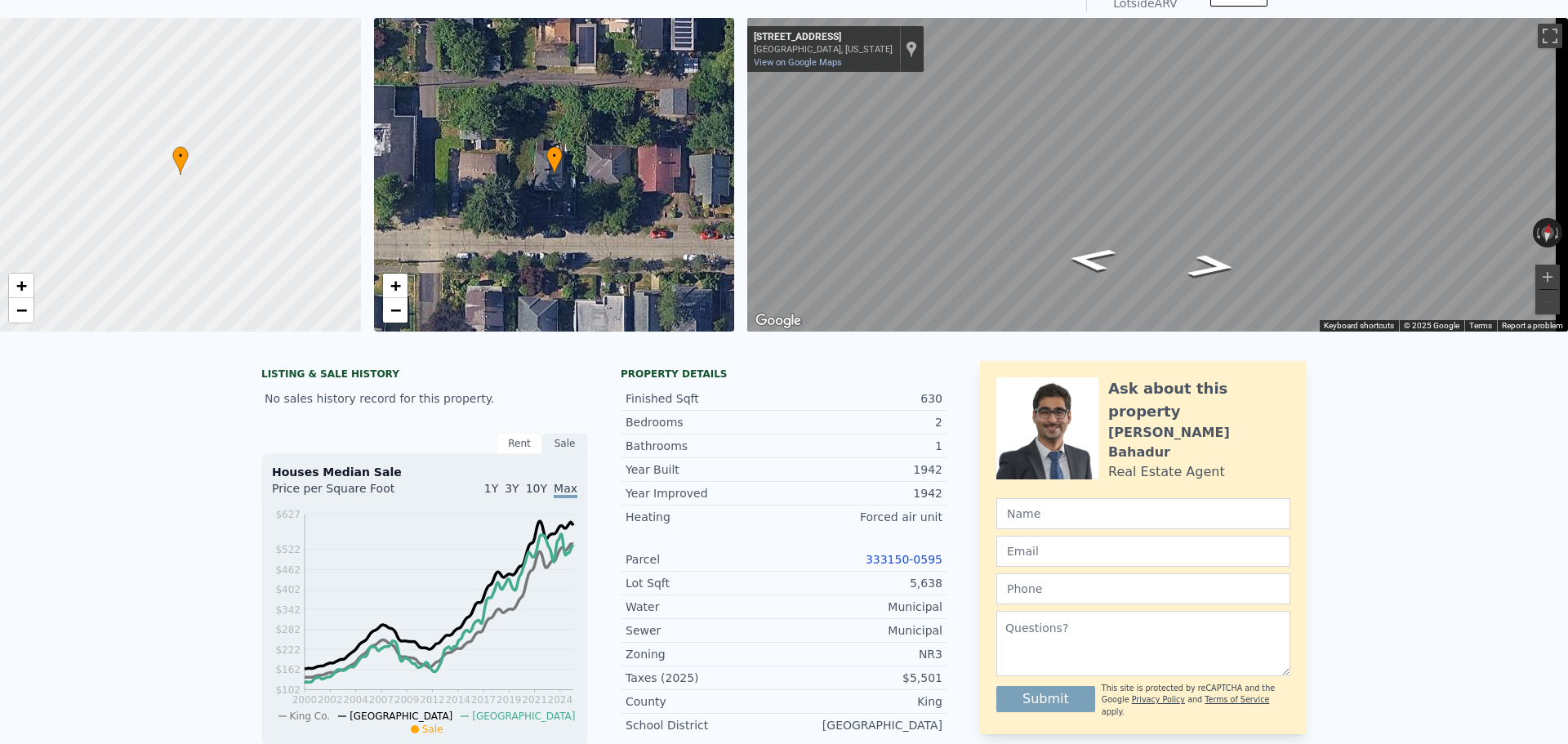
scroll to position [0, 0]
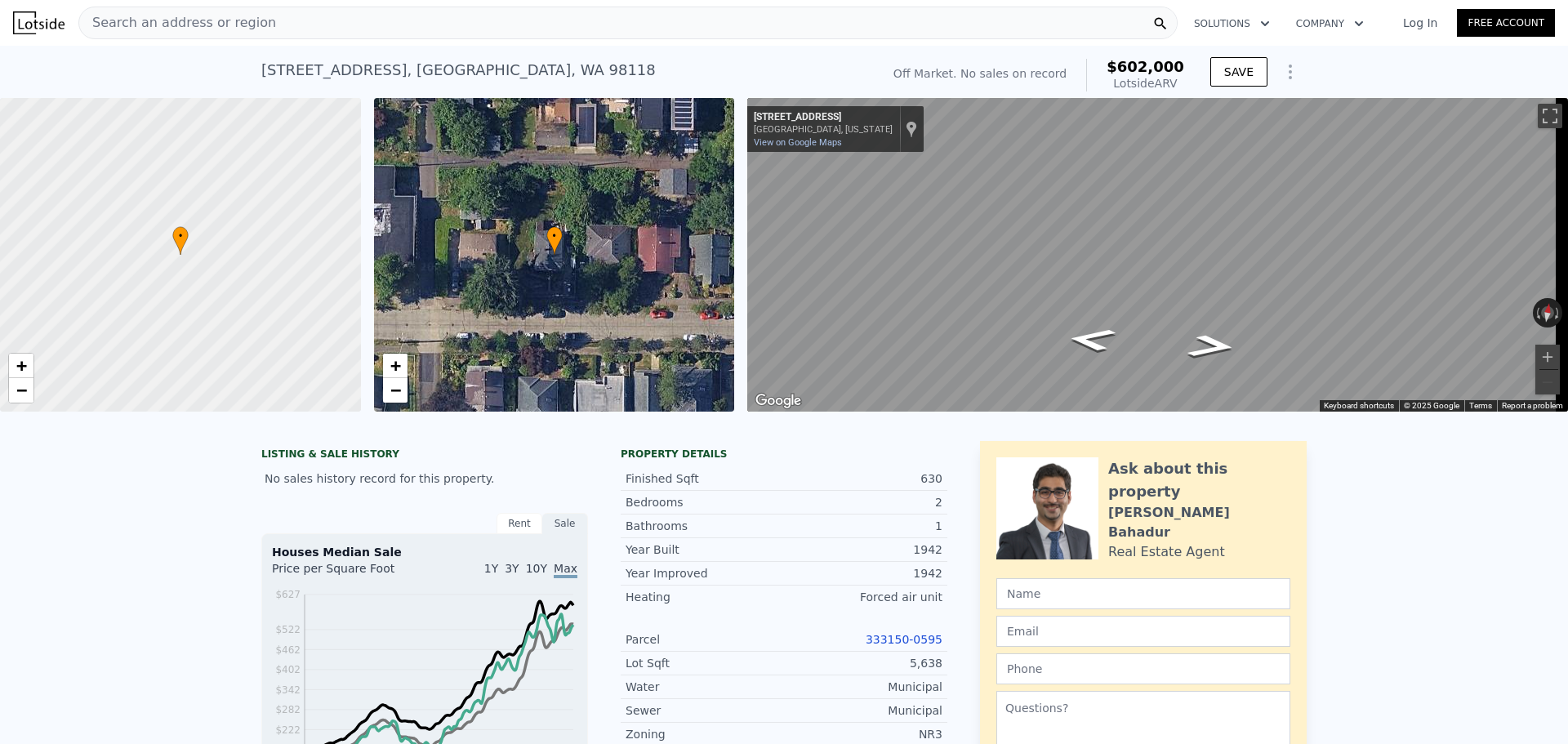
click at [270, 16] on div "Search an address or region" at bounding box center [628, 23] width 1099 height 33
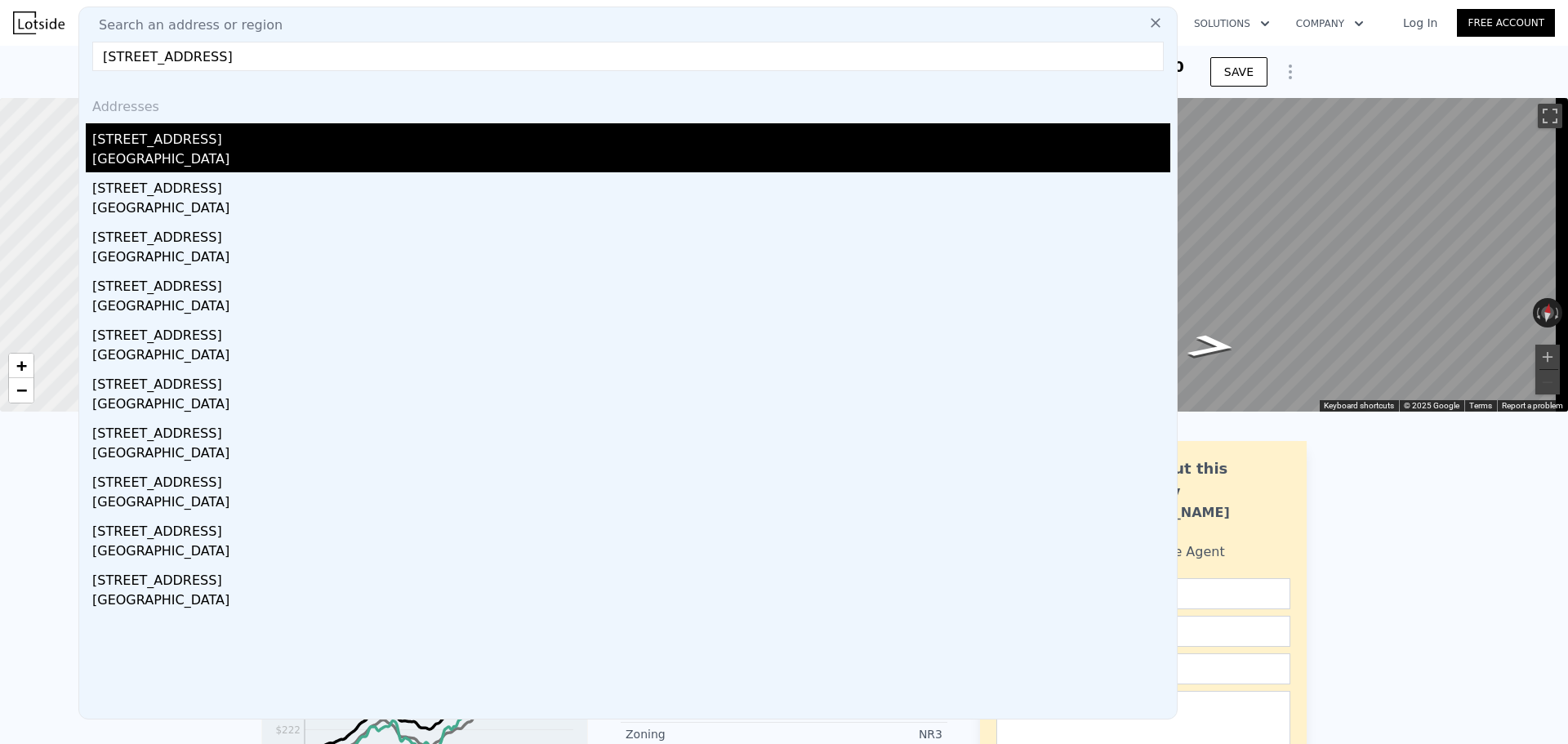
type input "[STREET_ADDRESS]"
click at [270, 135] on div "[STREET_ADDRESS]" at bounding box center [631, 136] width 1078 height 27
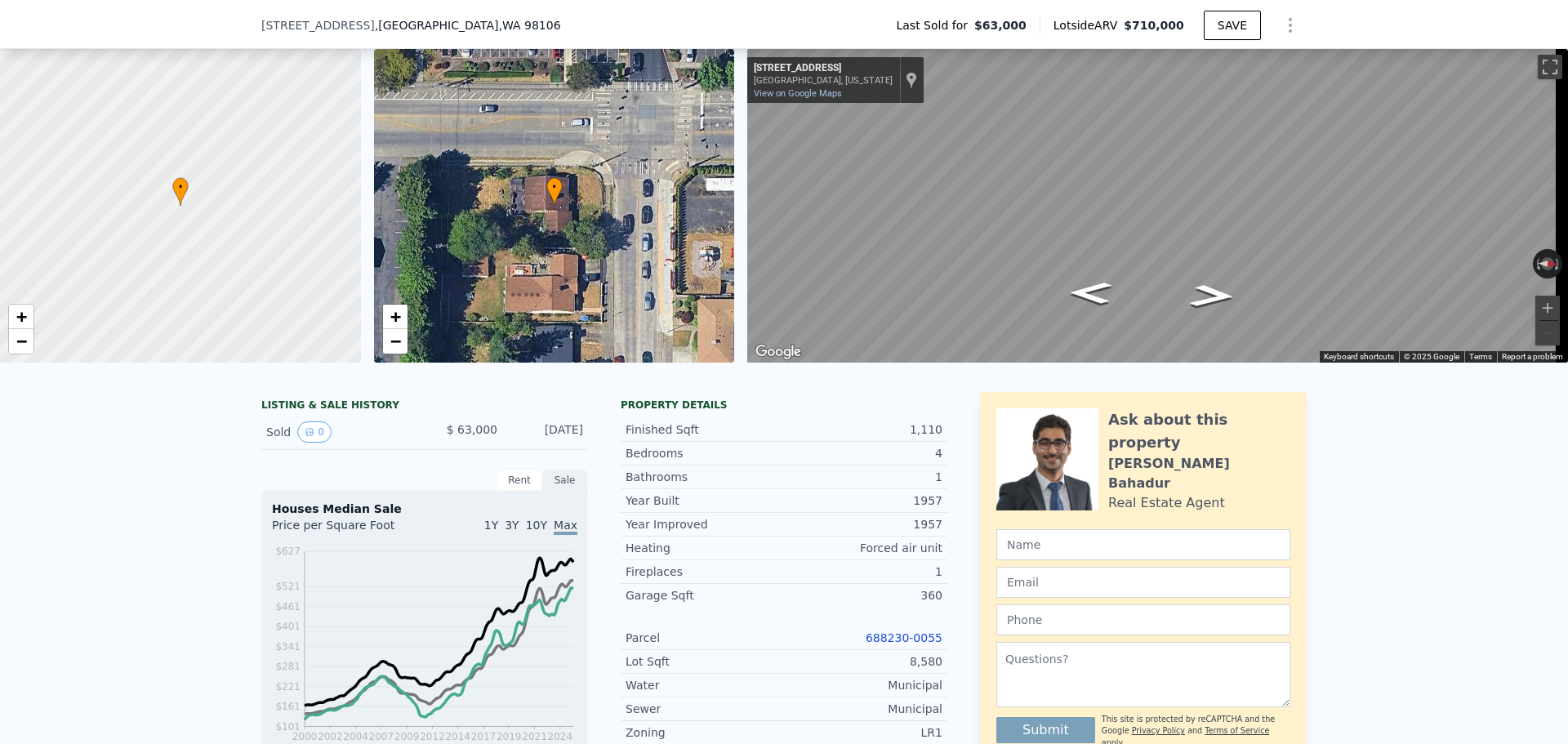
scroll to position [157, 0]
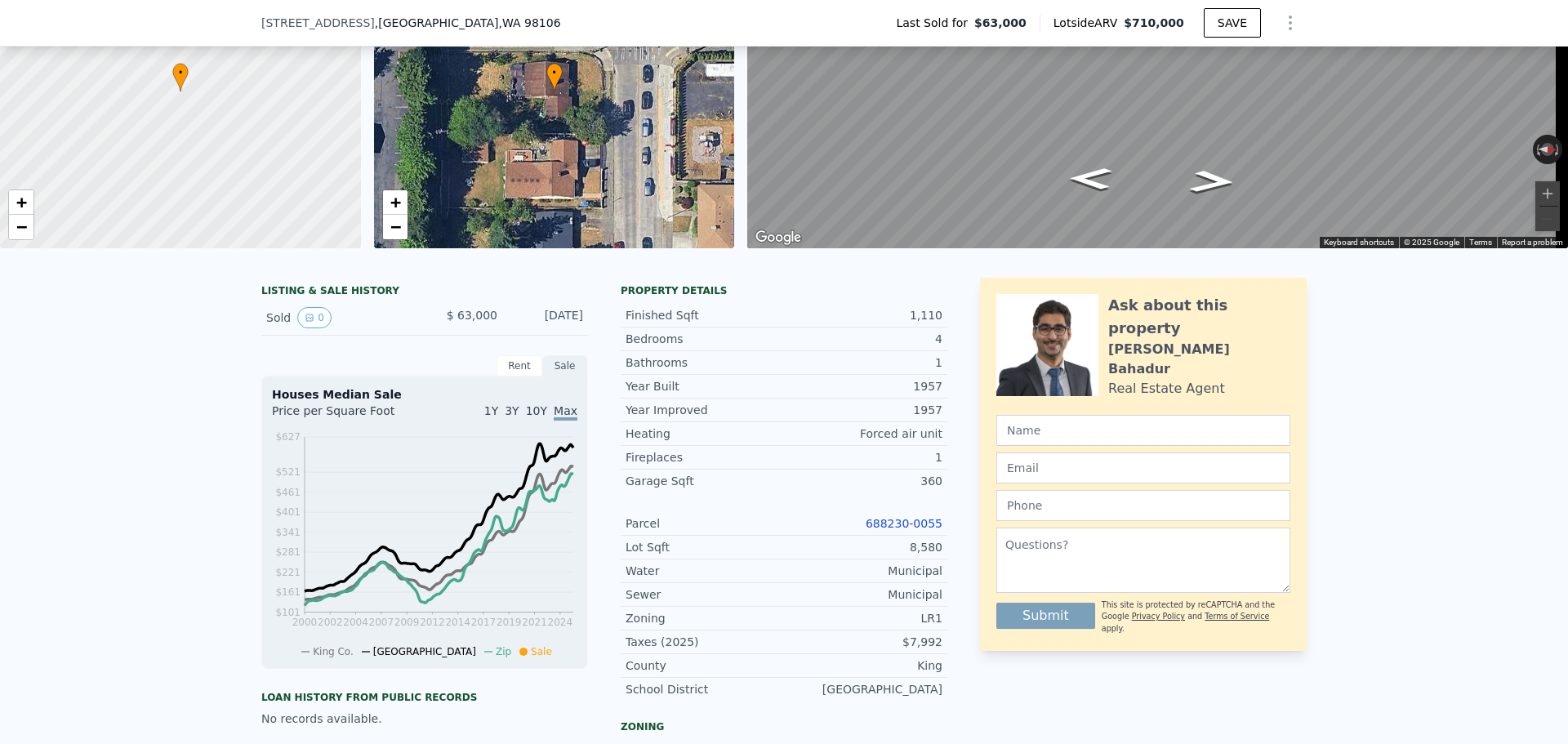
click at [921, 530] on link "688230-0055" at bounding box center [904, 524] width 77 height 13
